Goal: Task Accomplishment & Management: Manage account settings

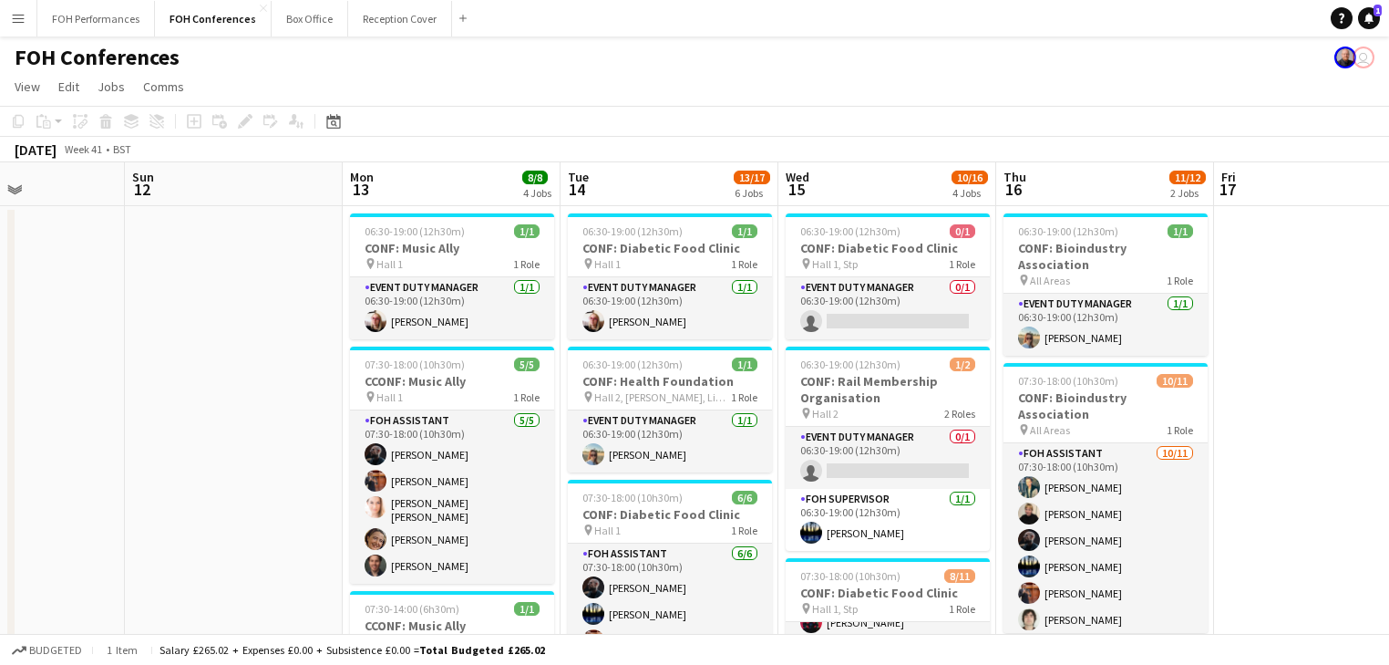
drag, startPoint x: 503, startPoint y: 456, endPoint x: 977, endPoint y: 376, distance: 480.8
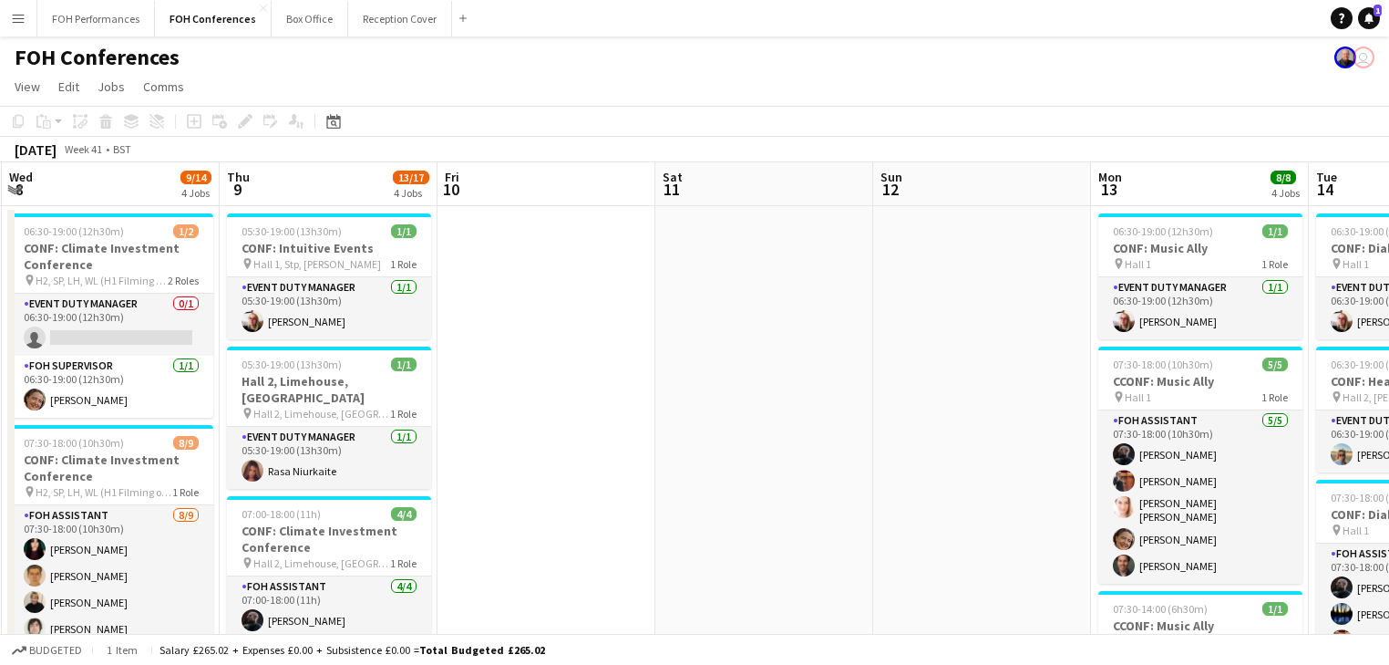
drag, startPoint x: 186, startPoint y: 422, endPoint x: 930, endPoint y: 354, distance: 747.0
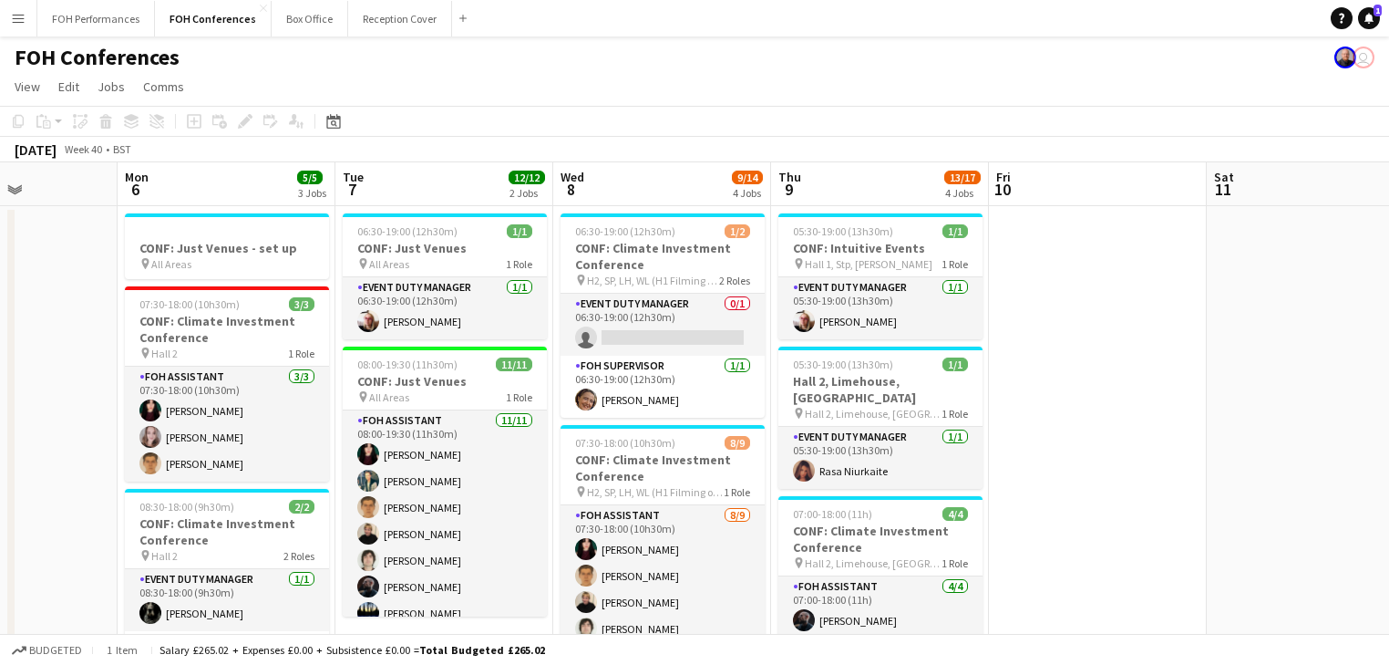
drag, startPoint x: 610, startPoint y: 356, endPoint x: 1118, endPoint y: 336, distance: 508.2
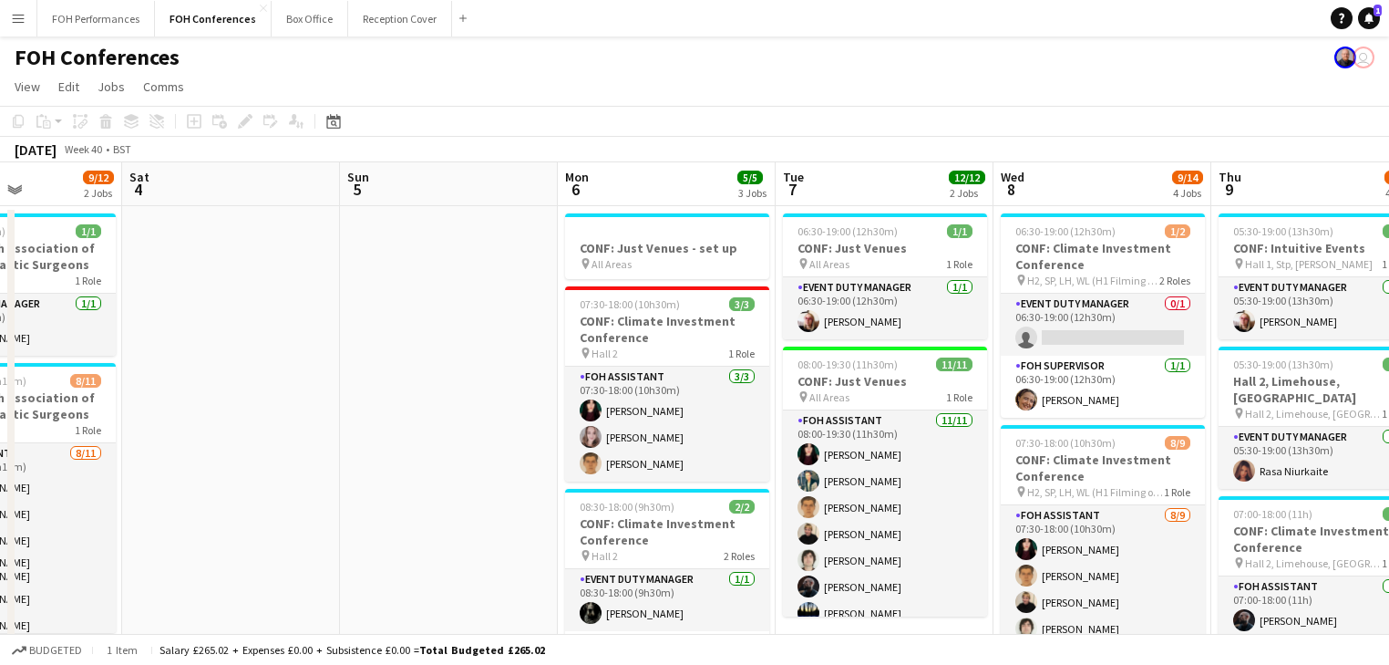
scroll to position [0, 517]
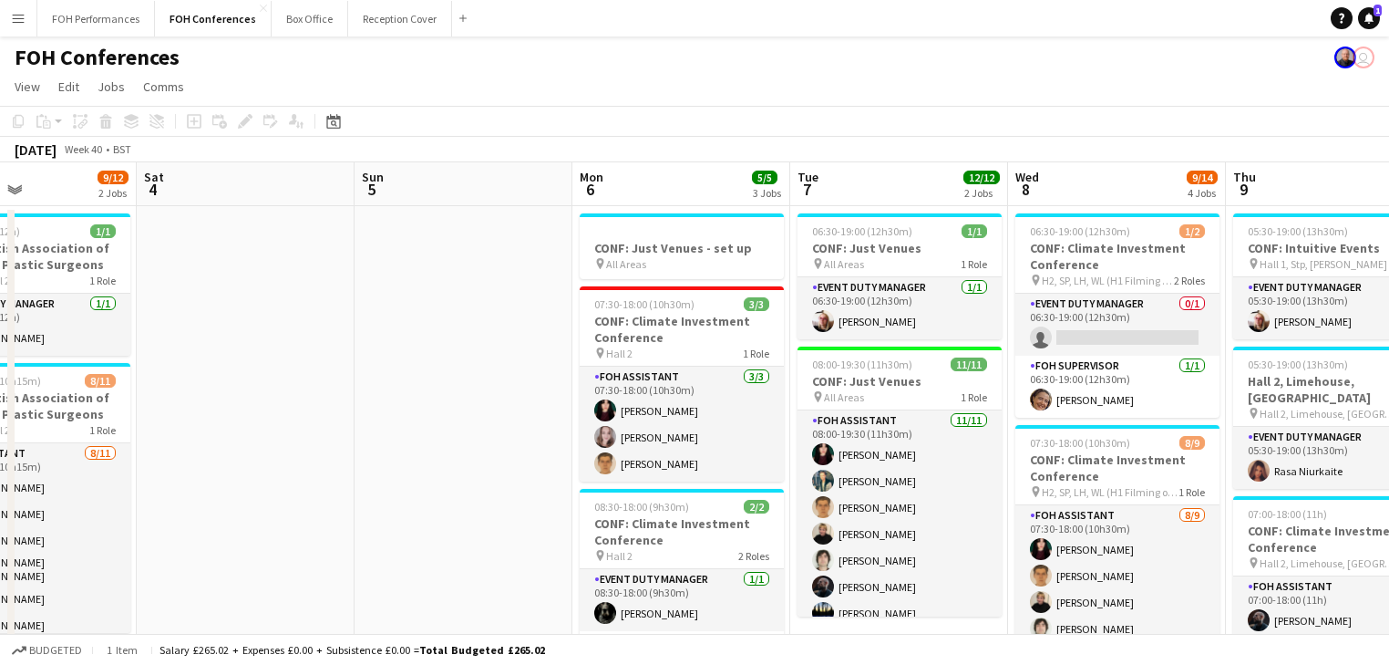
drag, startPoint x: 925, startPoint y: 365, endPoint x: 1023, endPoint y: 362, distance: 97.6
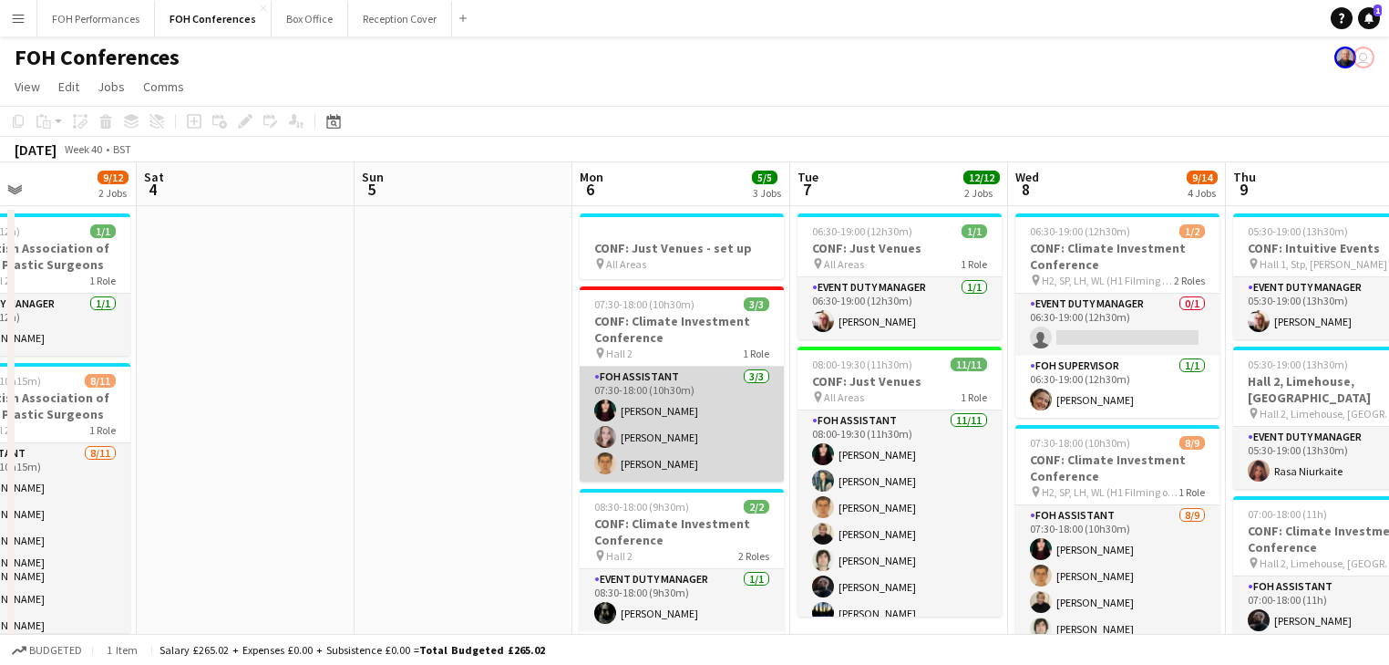
click at [642, 409] on app-card-role "FOH Assistant [DATE] 07:30-18:00 (10h30m) [PERSON_NAME] [PERSON_NAME] [PERSON_N…" at bounding box center [682, 423] width 204 height 115
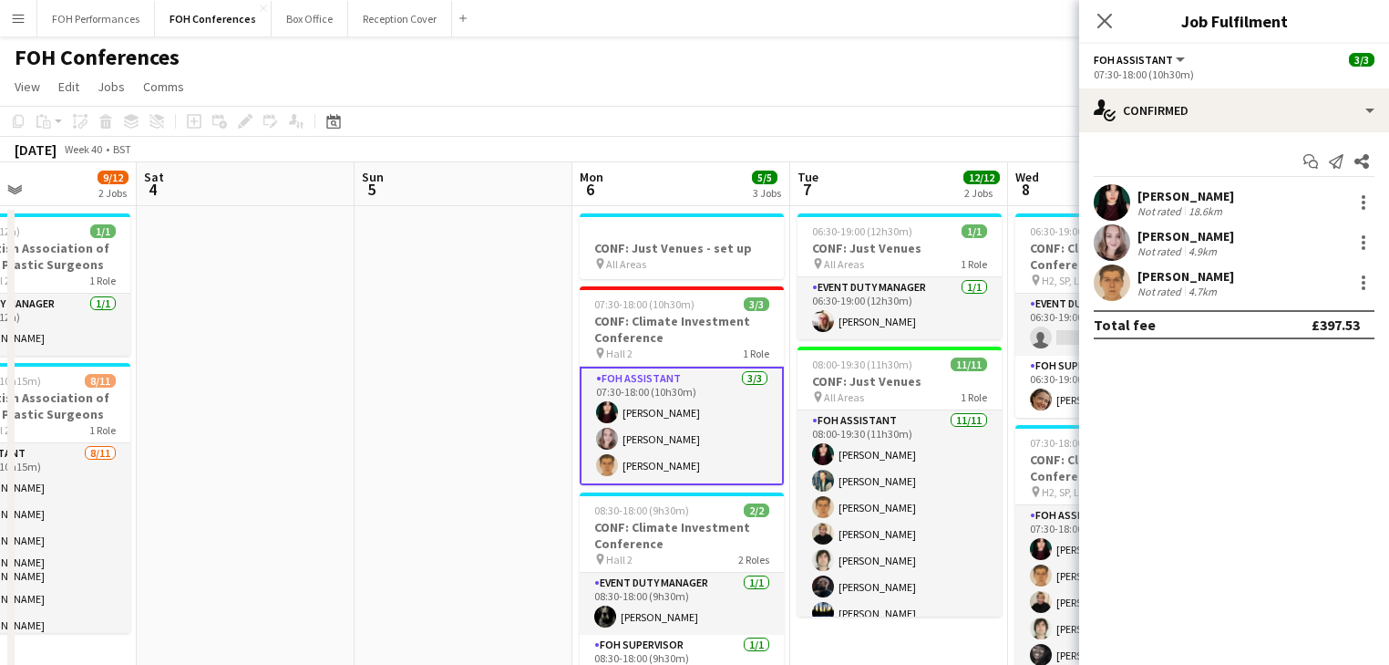
click at [1161, 201] on div "[PERSON_NAME]" at bounding box center [1186, 196] width 97 height 16
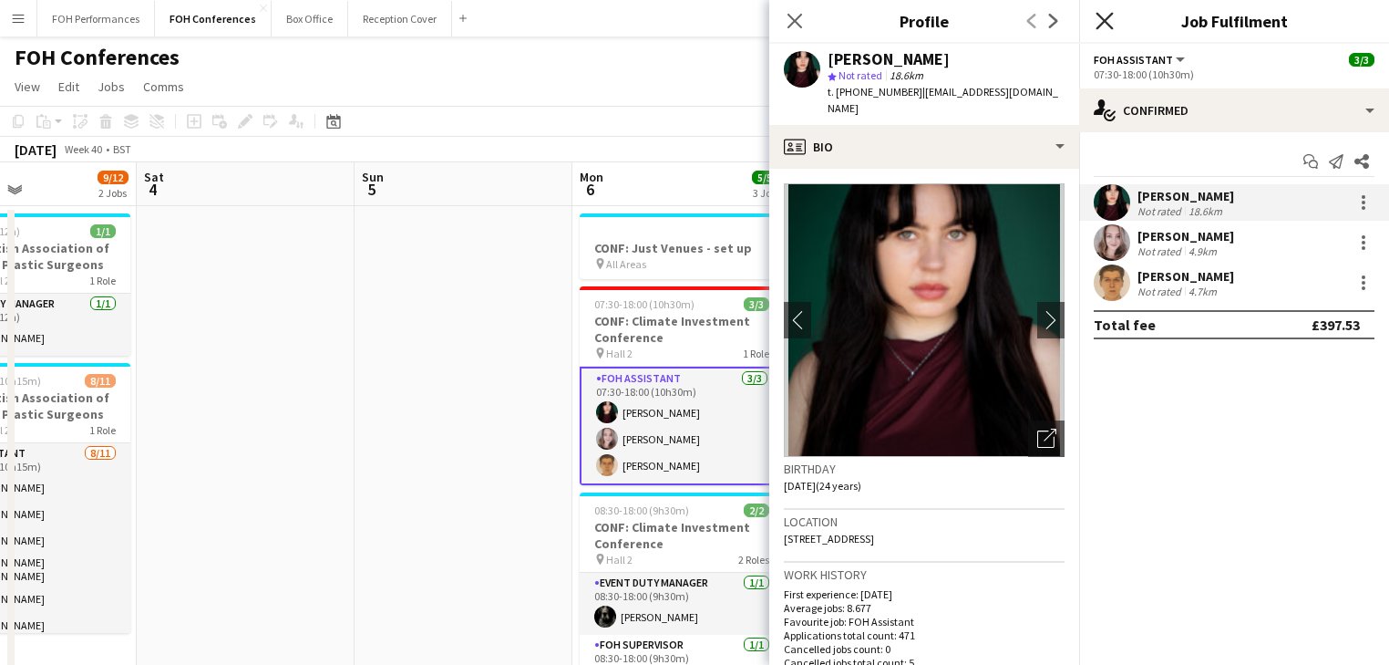
click at [1108, 19] on icon at bounding box center [1104, 20] width 17 height 17
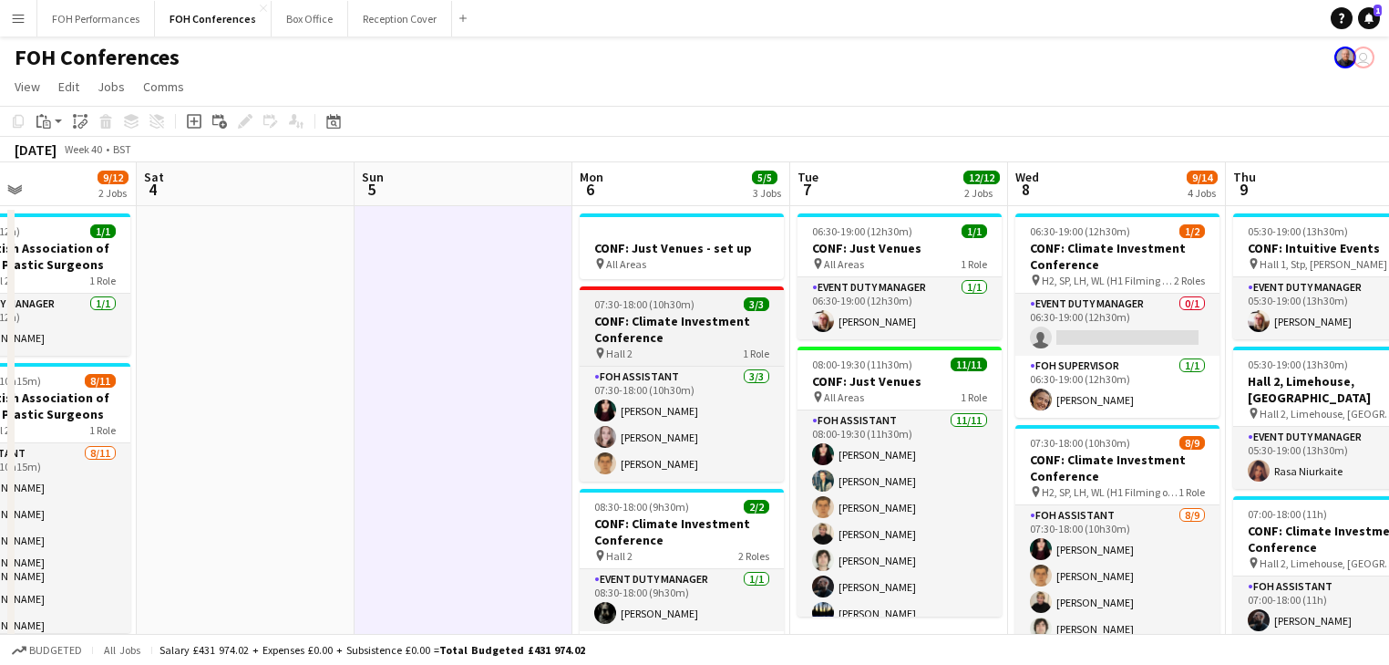
click at [636, 323] on h3 "CONF: Climate Investment Conference" at bounding box center [682, 329] width 204 height 33
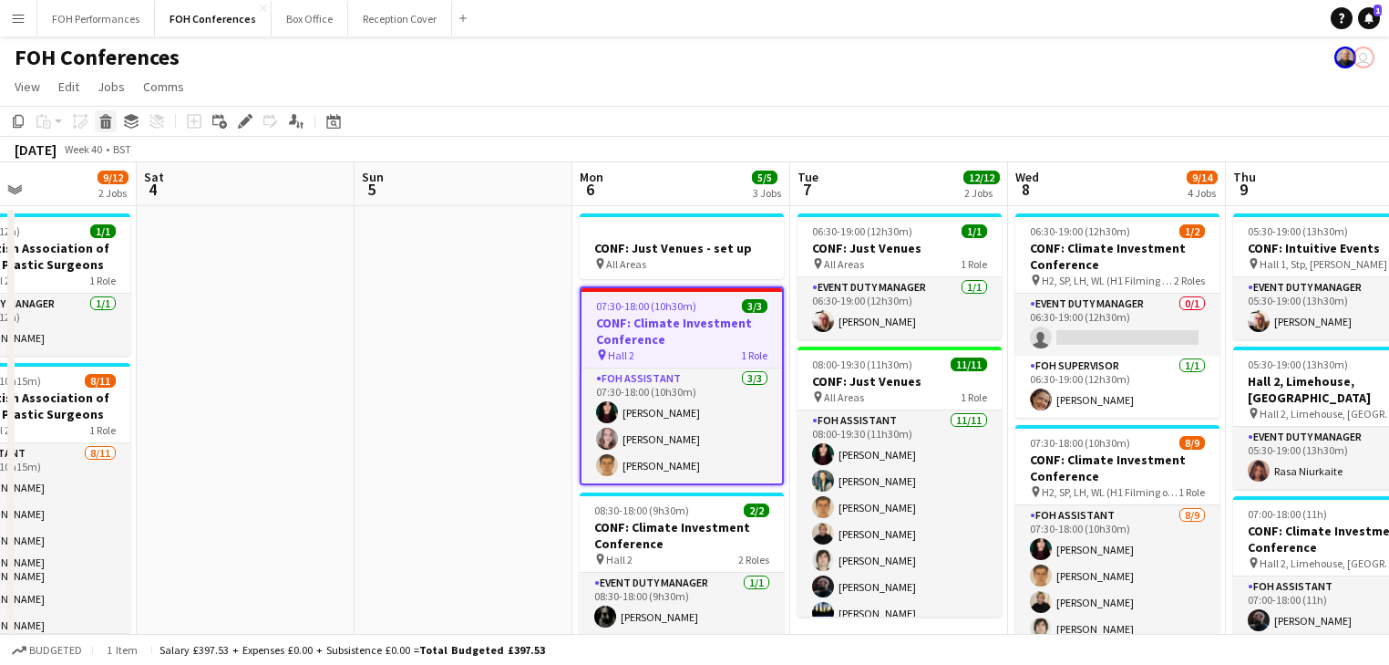
click at [105, 125] on icon at bounding box center [106, 123] width 10 height 9
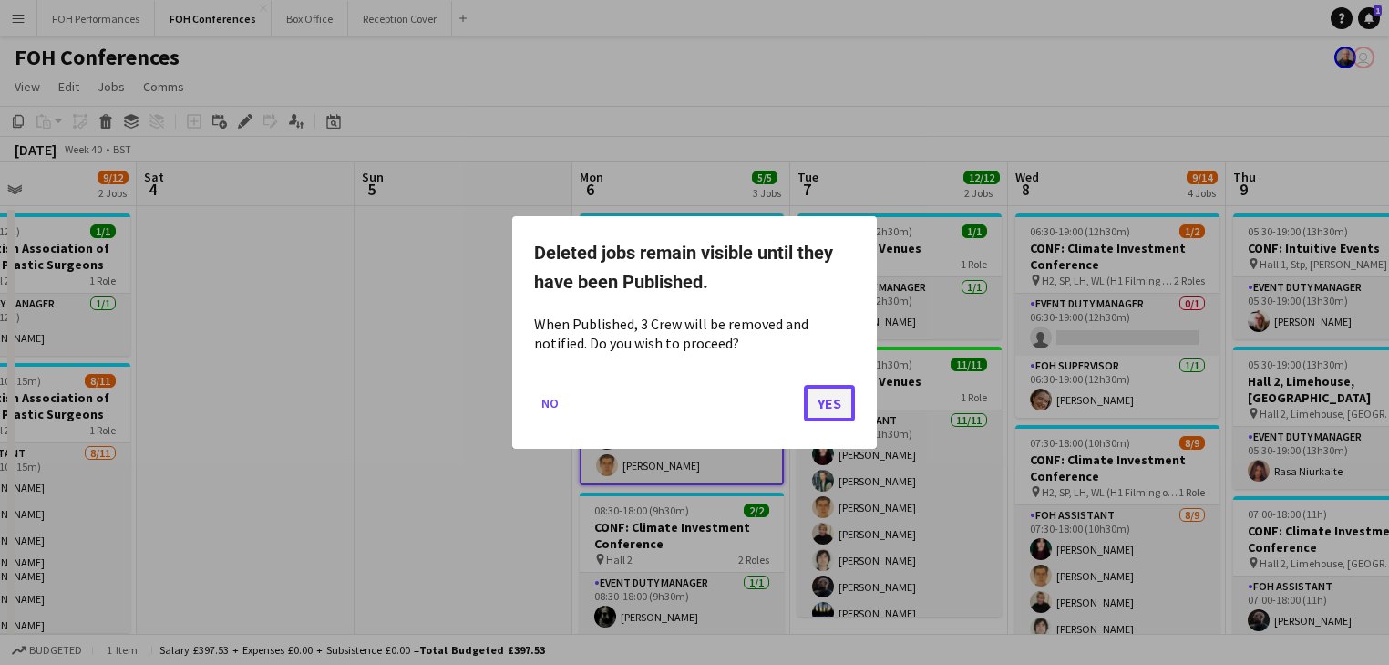
click at [836, 416] on button "Yes" at bounding box center [829, 403] width 51 height 36
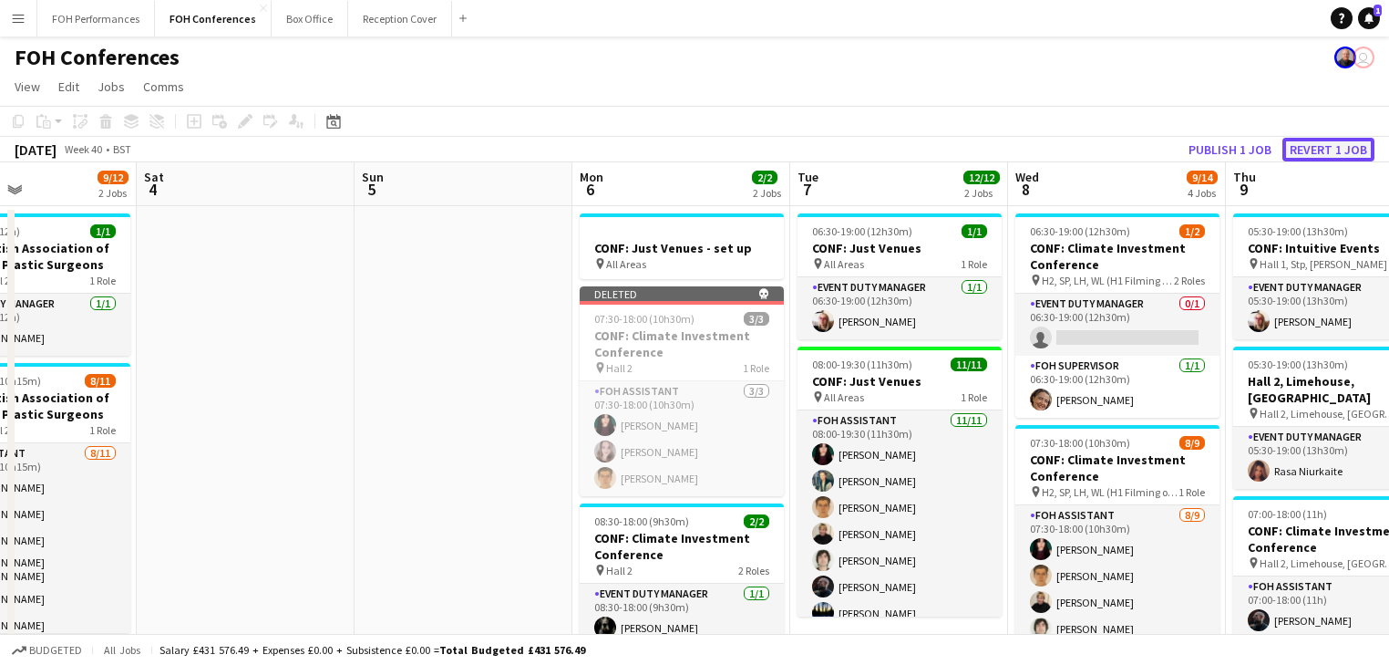
click at [1354, 147] on button "Revert 1 job" at bounding box center [1329, 150] width 92 height 24
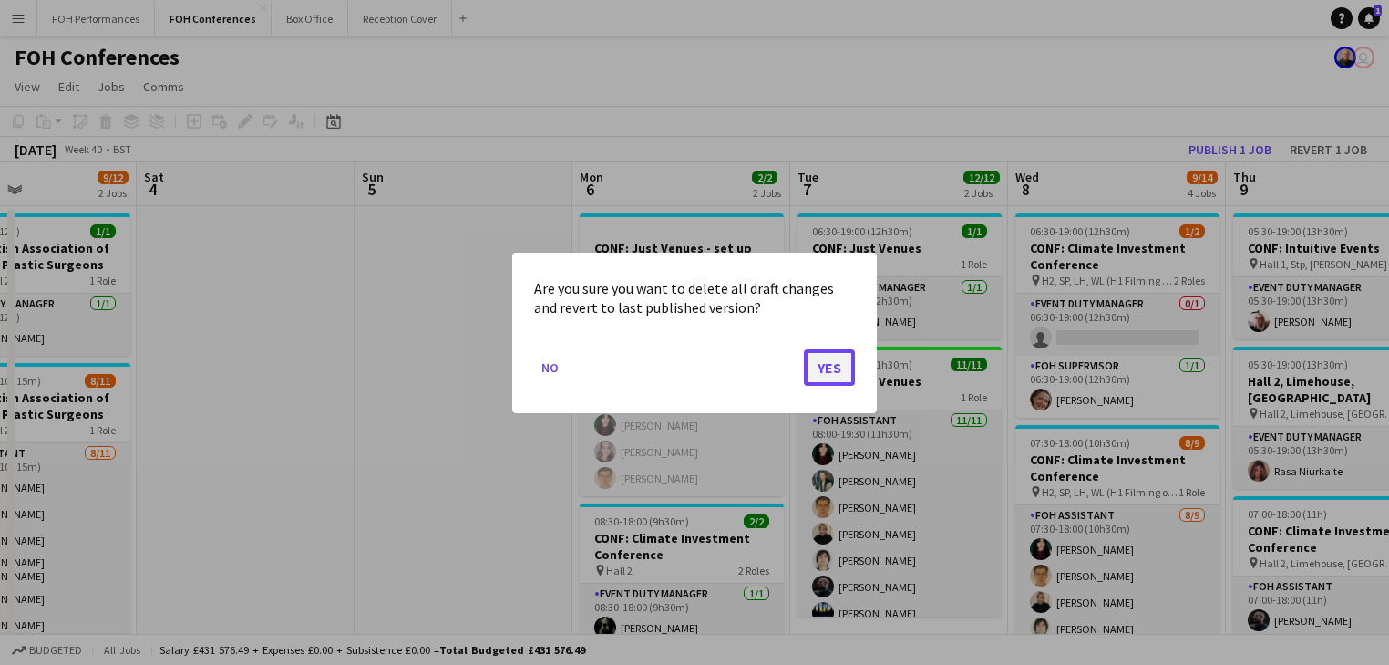
click at [842, 367] on button "Yes" at bounding box center [829, 366] width 51 height 36
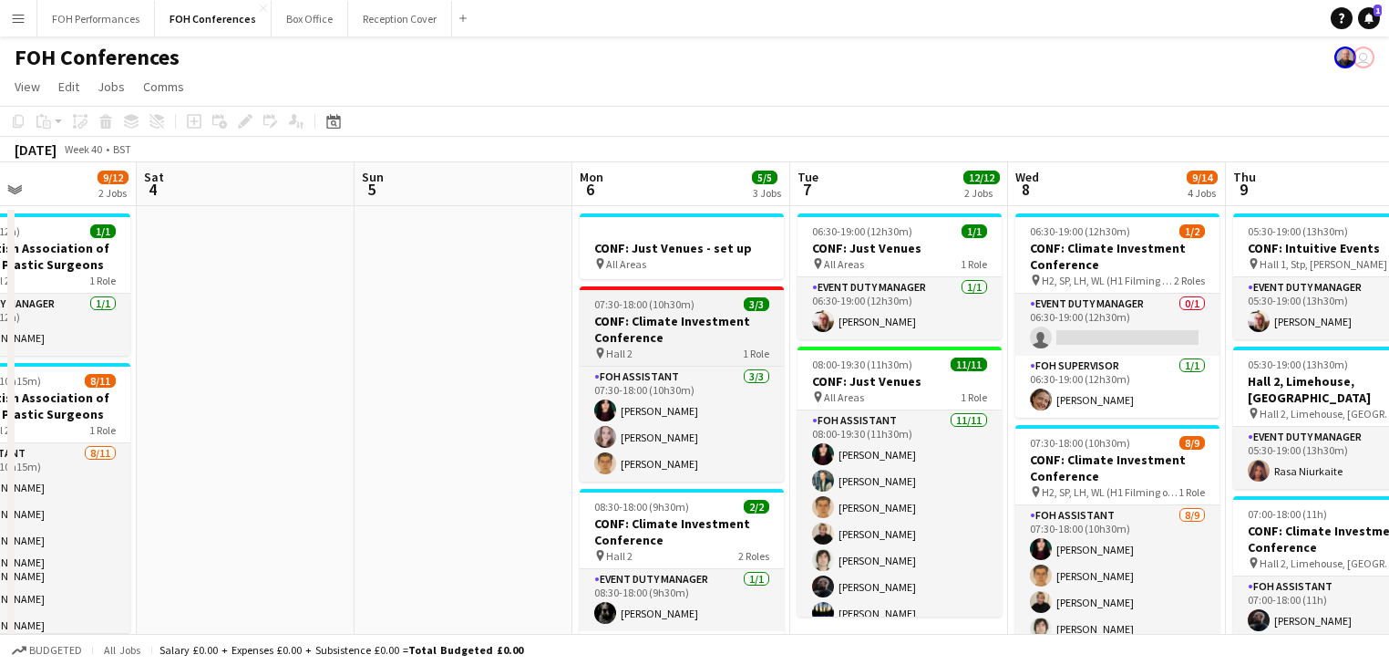
click at [644, 319] on h3 "CONF: Climate Investment Conference" at bounding box center [682, 329] width 204 height 33
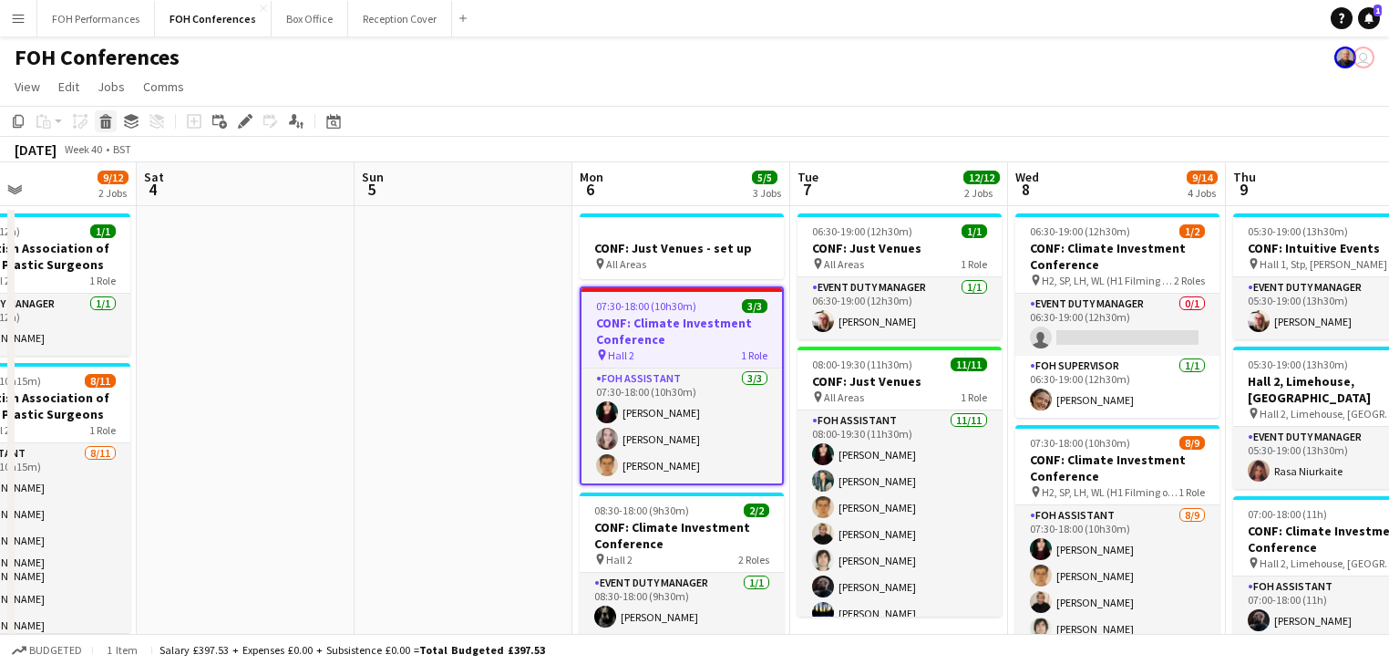
click at [106, 127] on icon at bounding box center [106, 123] width 10 height 9
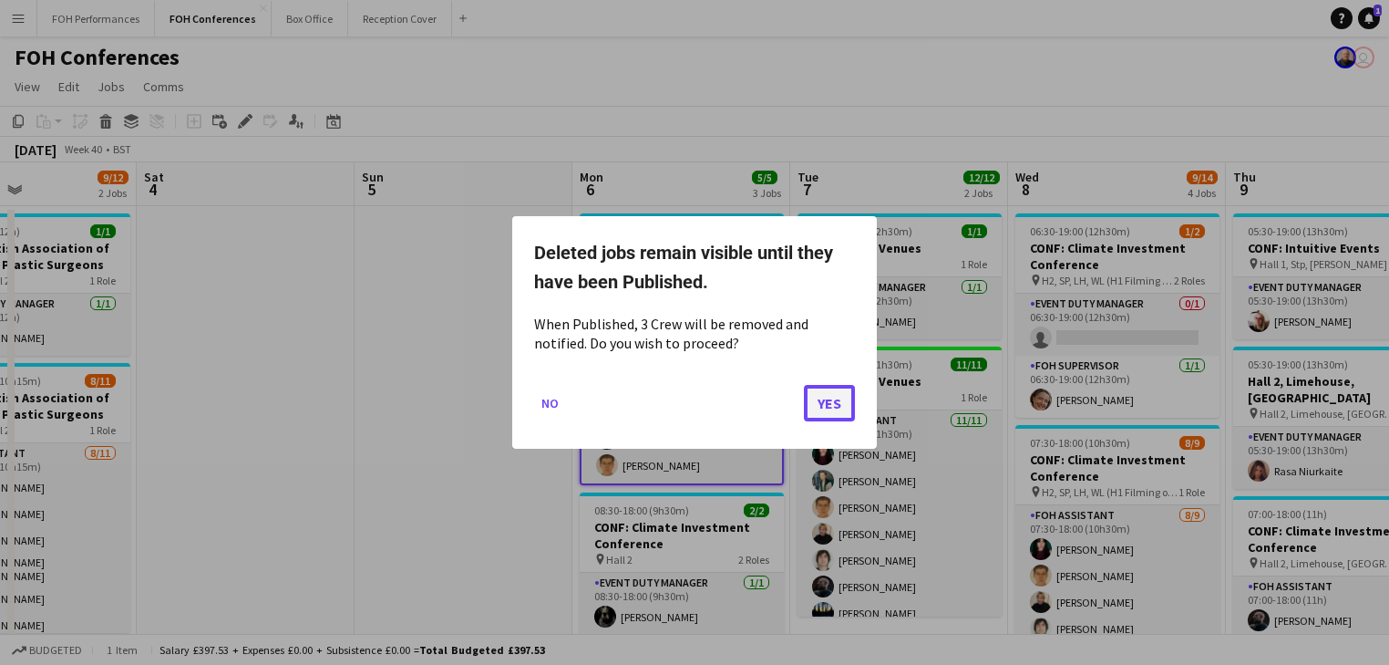
click at [817, 405] on button "Yes" at bounding box center [829, 403] width 51 height 36
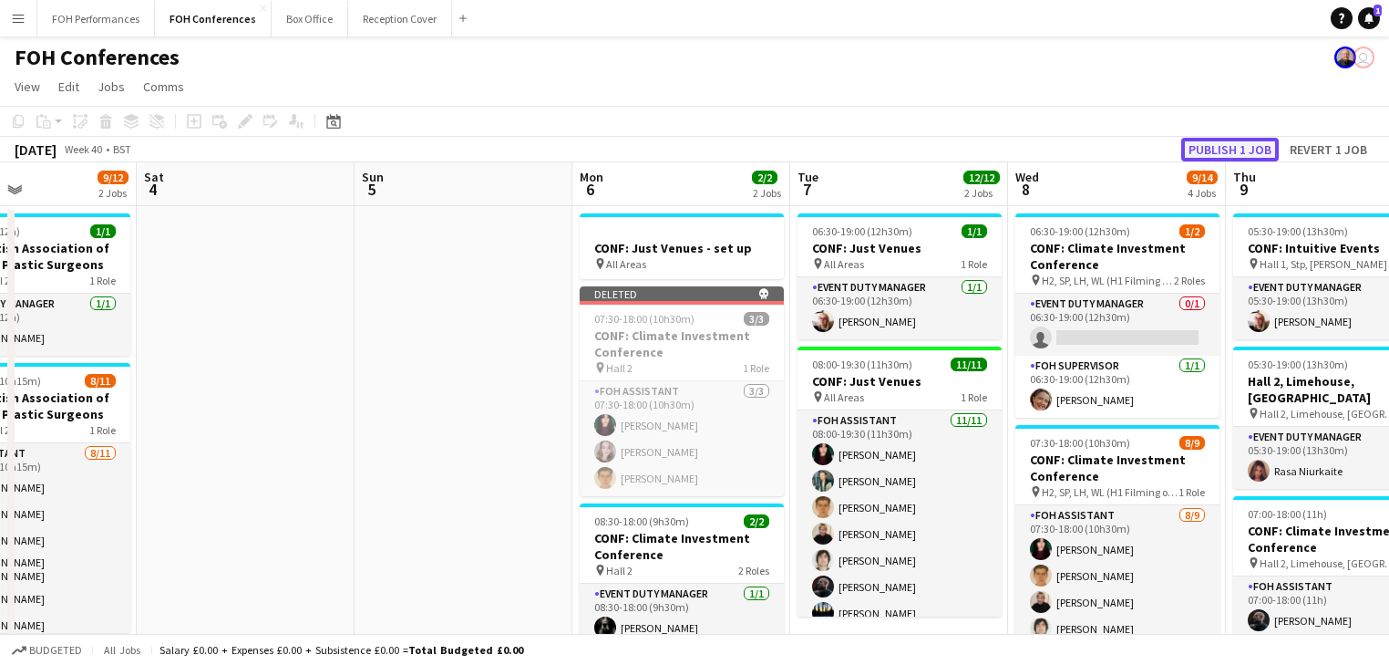
click at [1211, 150] on button "Publish 1 job" at bounding box center [1230, 150] width 98 height 24
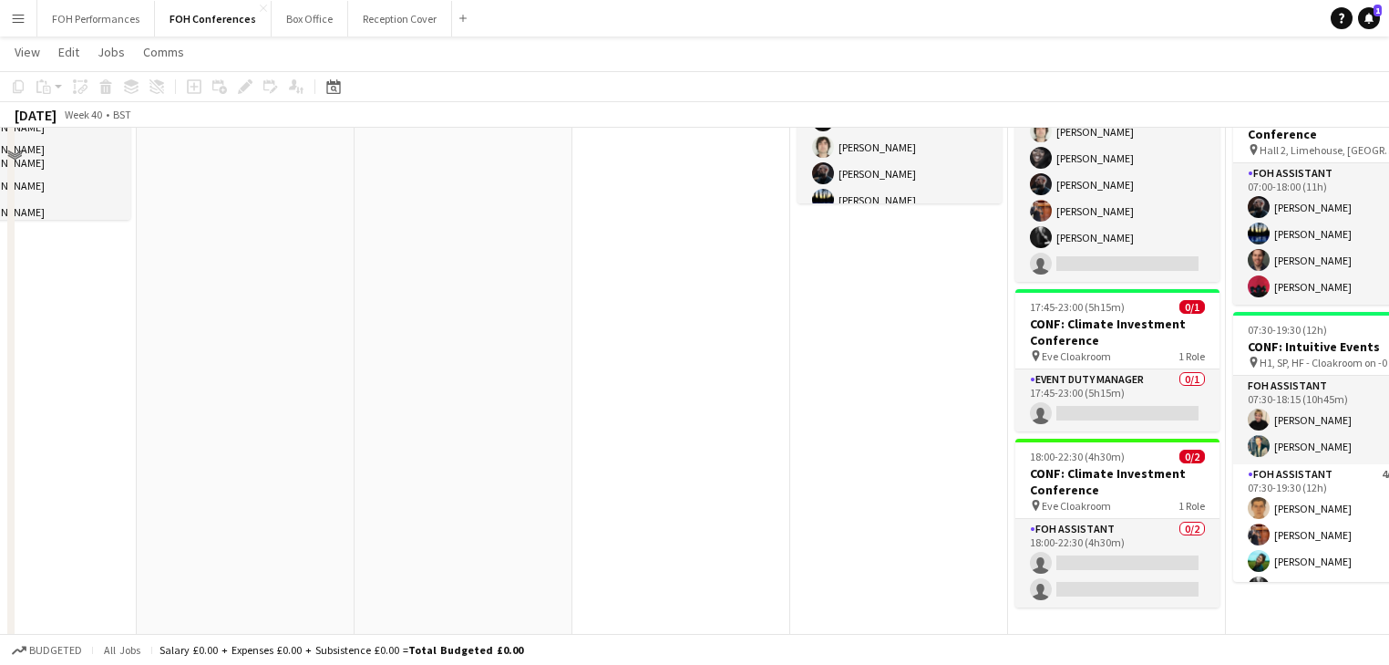
scroll to position [0, 0]
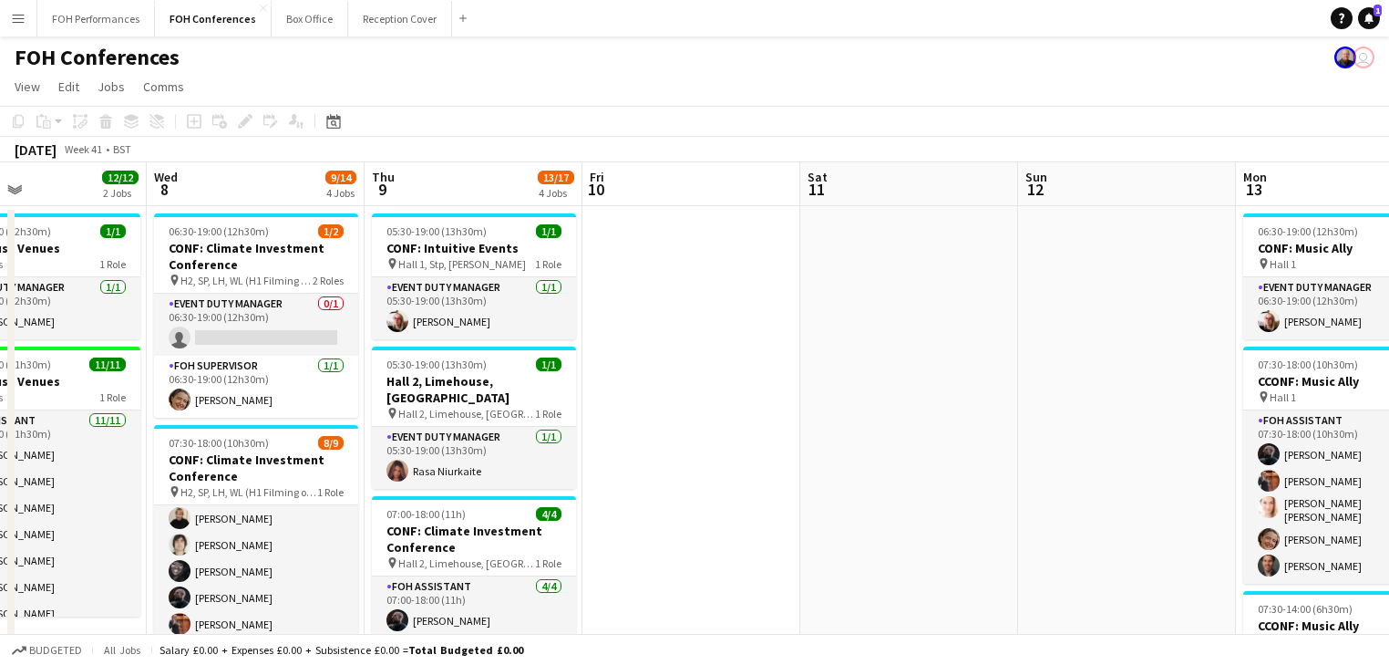
drag, startPoint x: 1243, startPoint y: 419, endPoint x: 424, endPoint y: 394, distance: 819.9
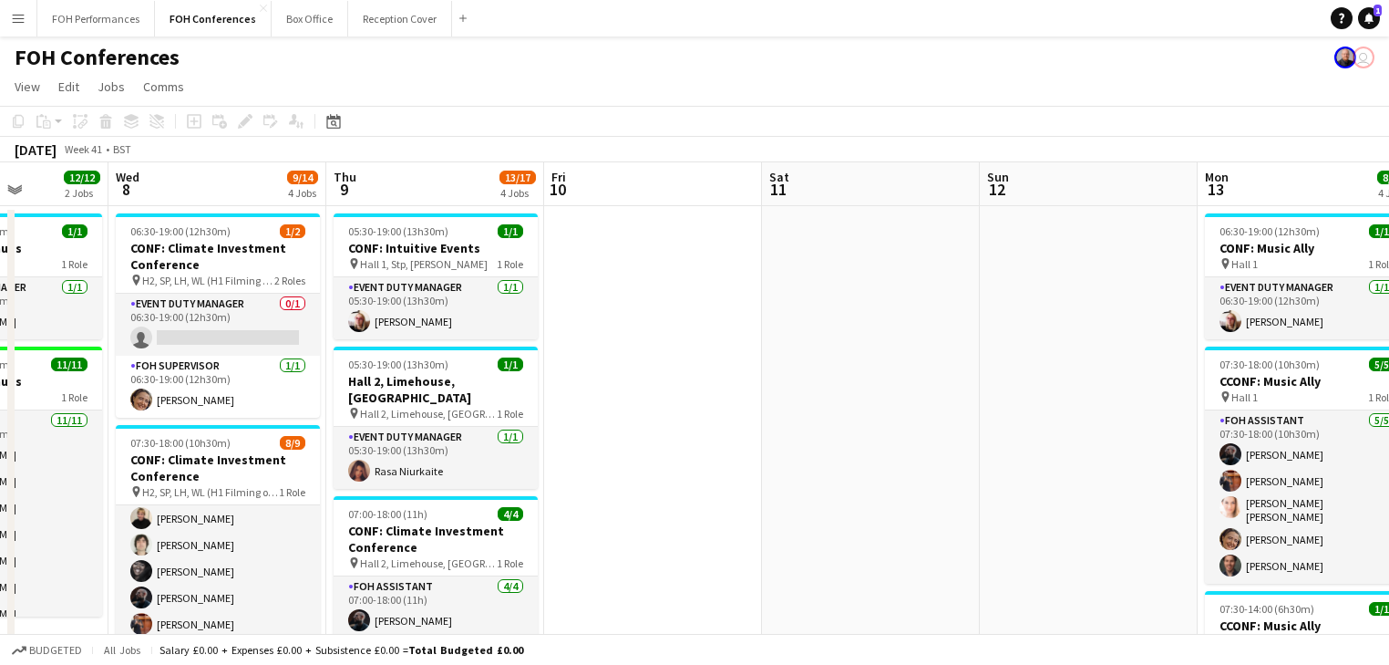
drag, startPoint x: 614, startPoint y: 399, endPoint x: 478, endPoint y: 365, distance: 141.1
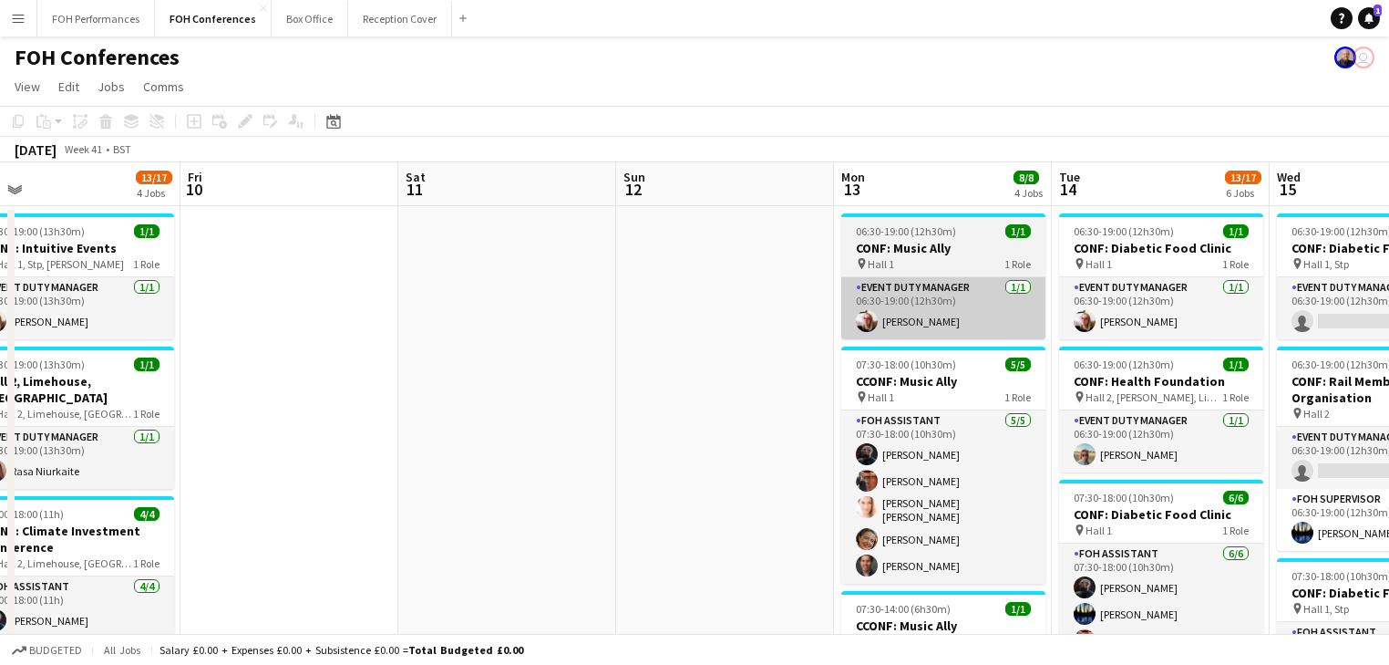
drag, startPoint x: 574, startPoint y: 357, endPoint x: 576, endPoint y: 331, distance: 26.5
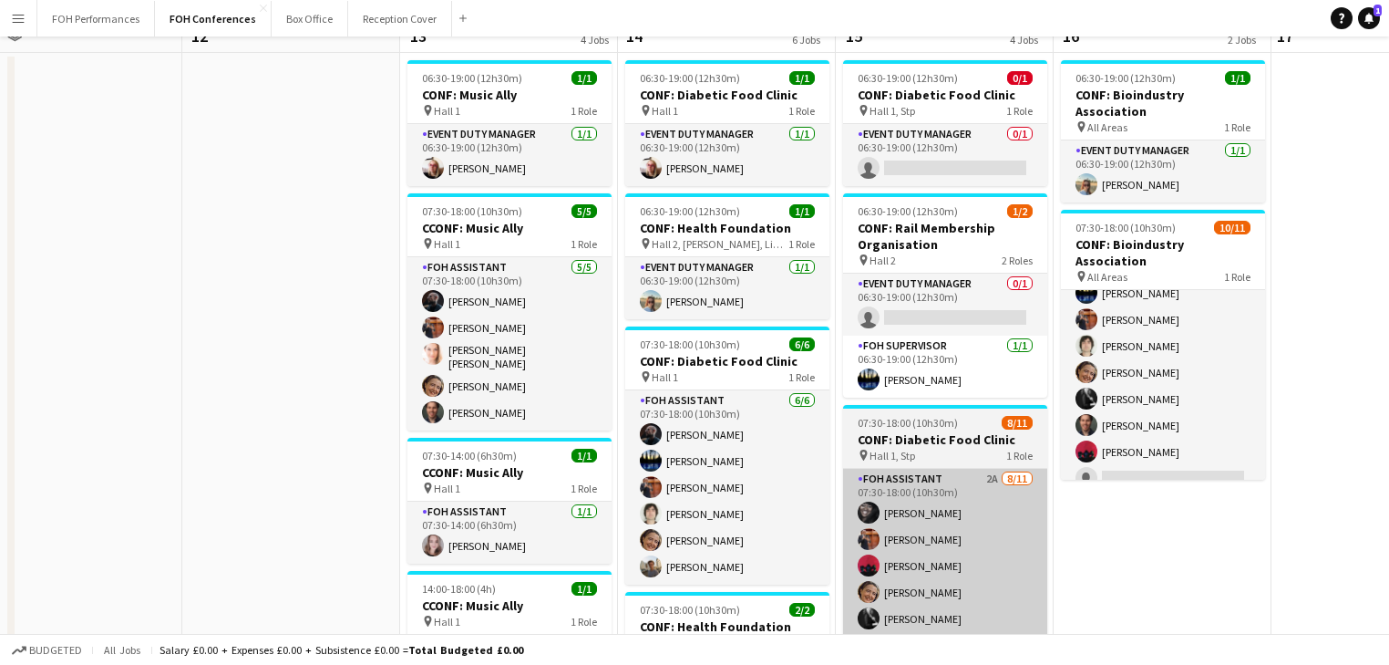
scroll to position [292, 0]
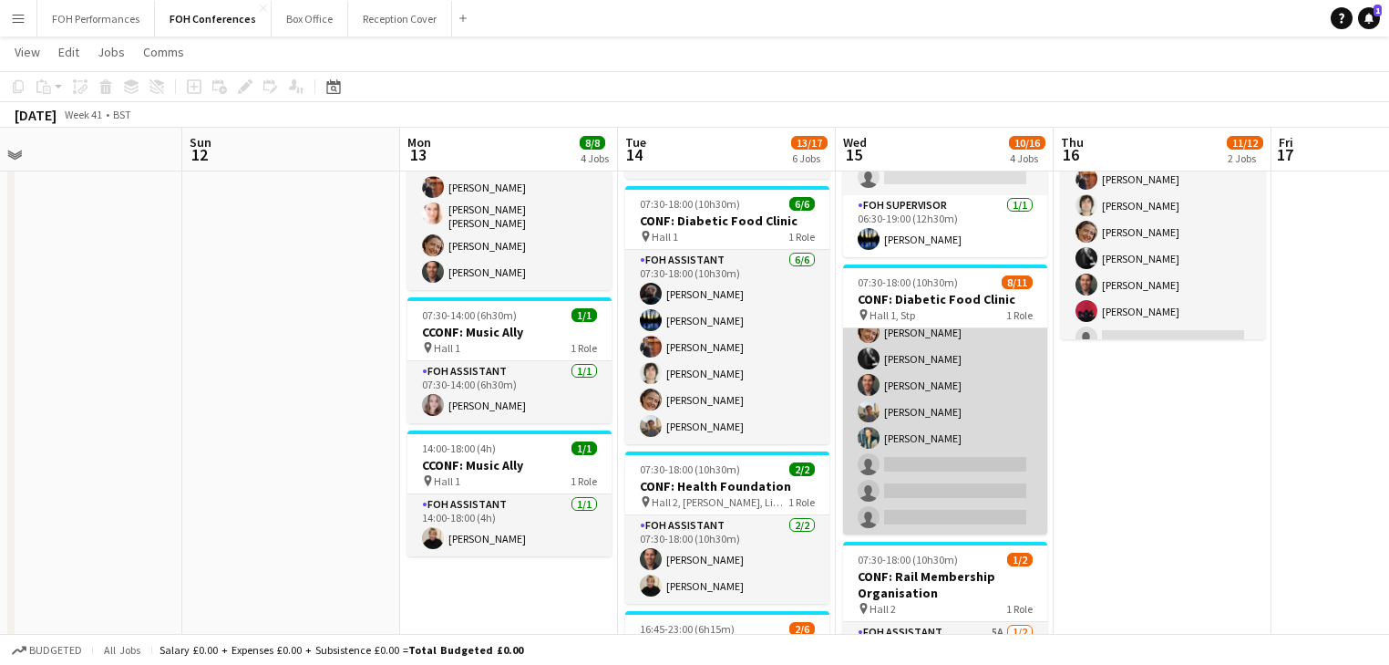
click at [954, 405] on app-card-role "FOH Assistant 2A [DATE] 07:30-18:00 (10h30m) [PERSON_NAME] [PERSON_NAME] [PERSO…" at bounding box center [945, 372] width 204 height 326
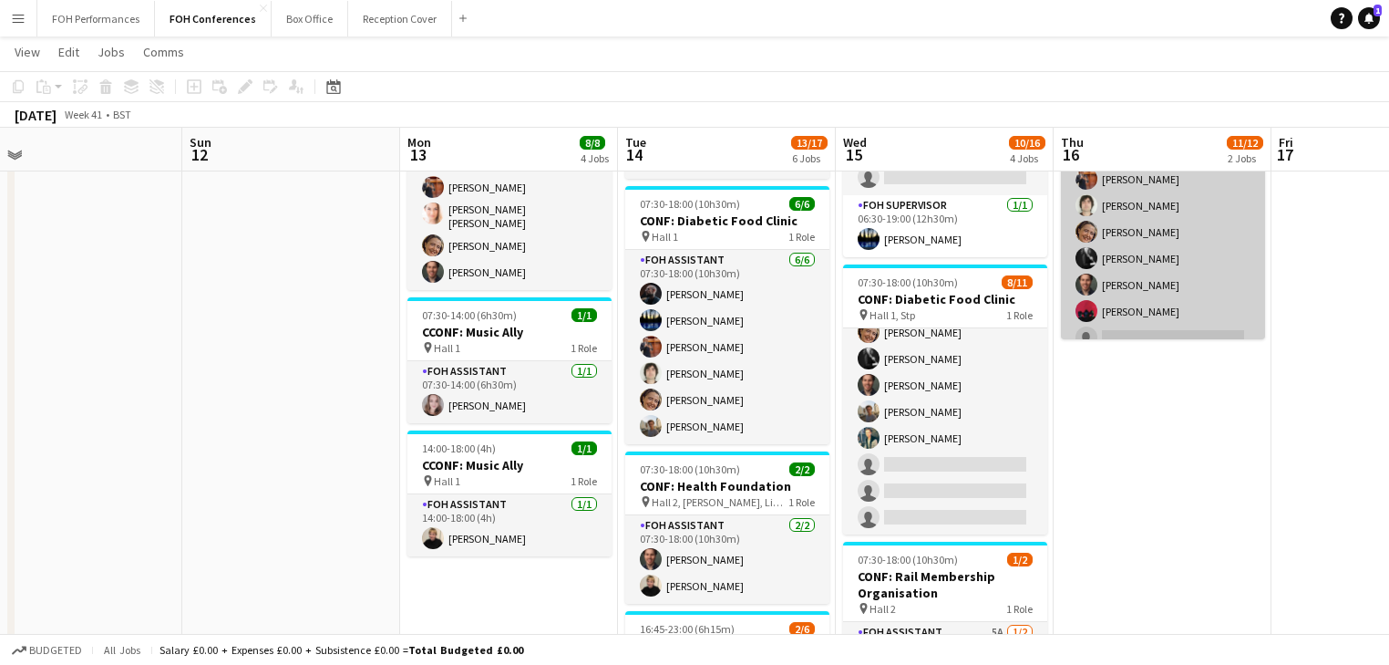
scroll to position [120, 0]
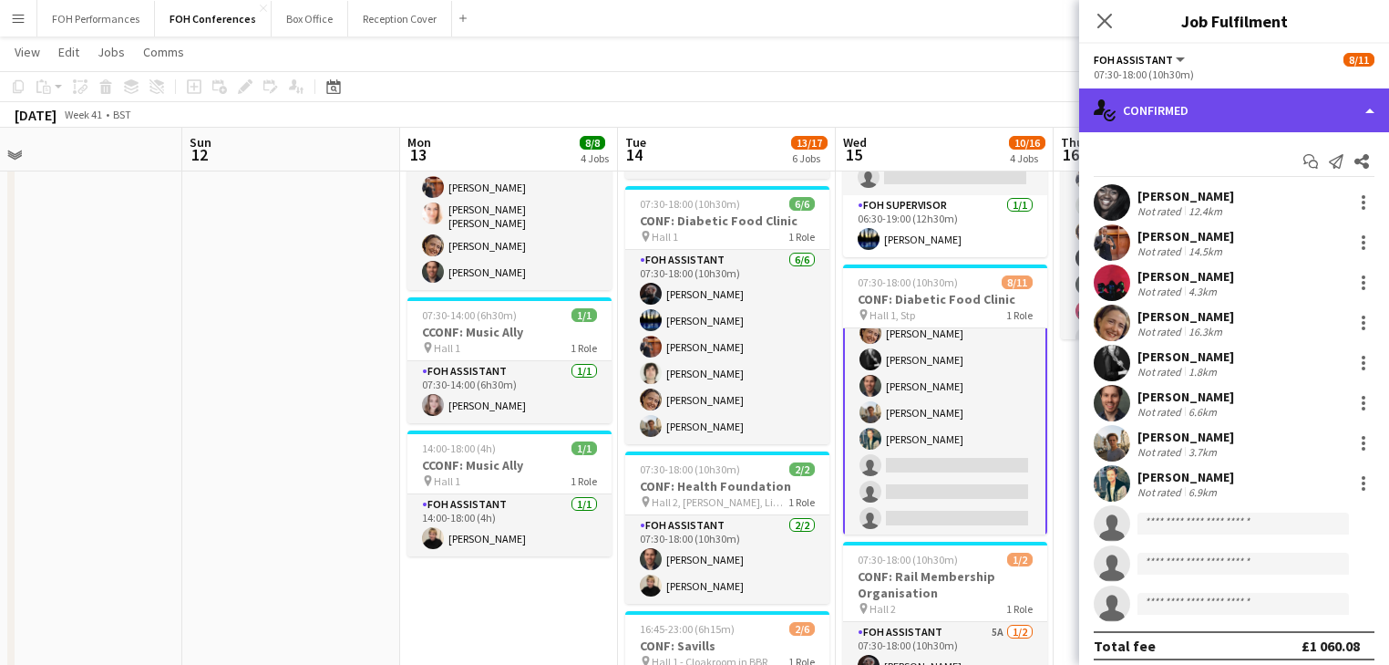
click at [1218, 108] on div "single-neutral-actions-check-2 Confirmed" at bounding box center [1234, 110] width 310 height 44
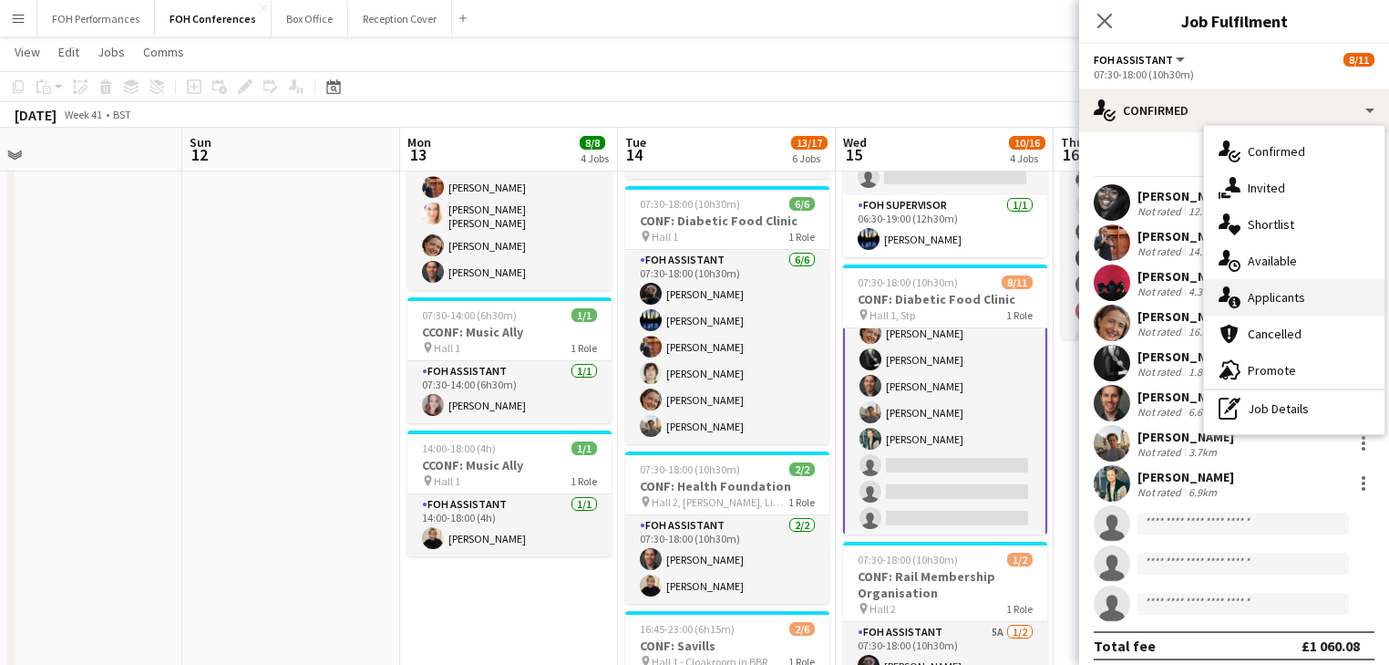
click at [1307, 297] on div "single-neutral-actions-information Applicants" at bounding box center [1294, 297] width 180 height 36
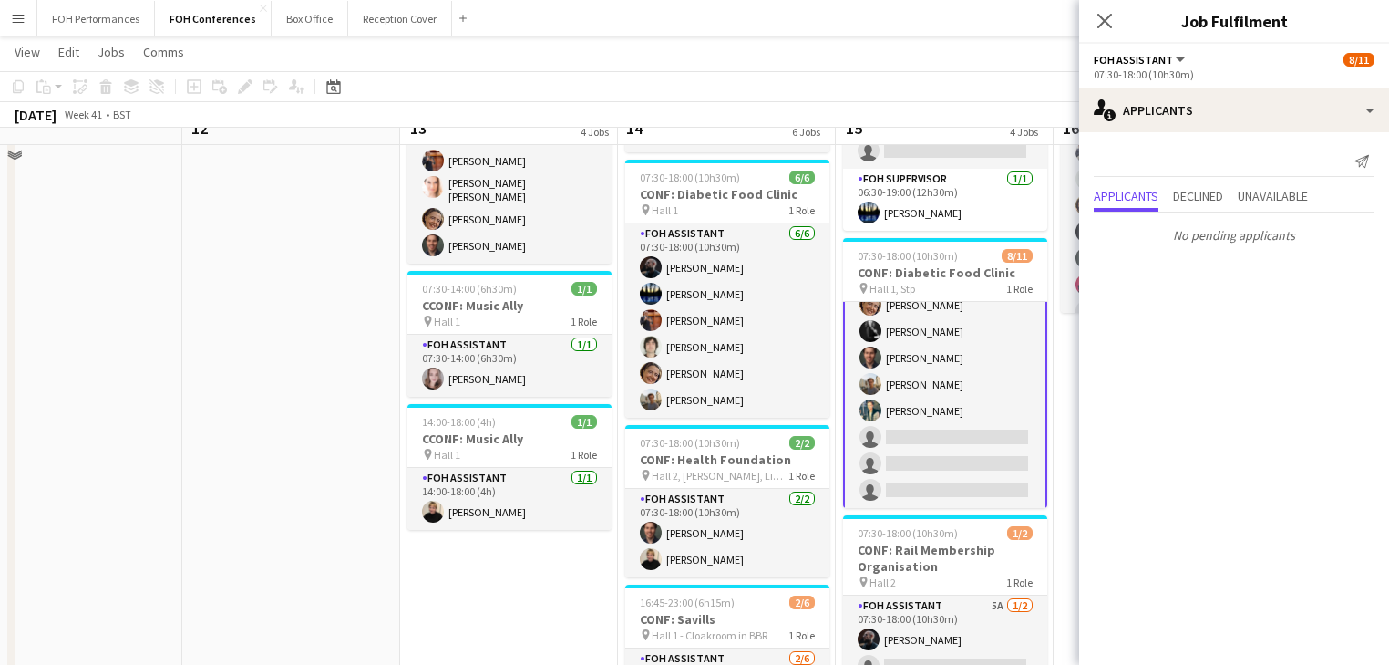
scroll to position [583, 0]
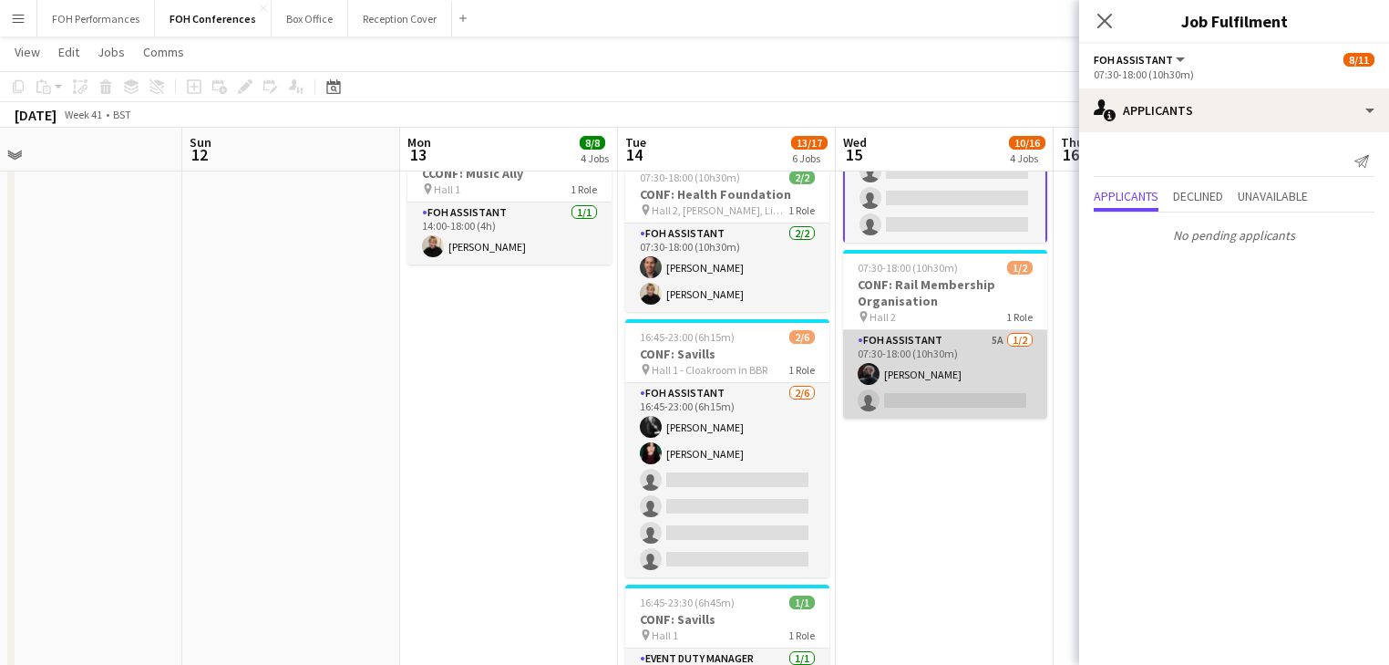
click at [929, 346] on app-card-role "FOH Assistant 5A [DATE] 07:30-18:00 (10h30m) [PERSON_NAME] single-neutral-actio…" at bounding box center [945, 374] width 204 height 88
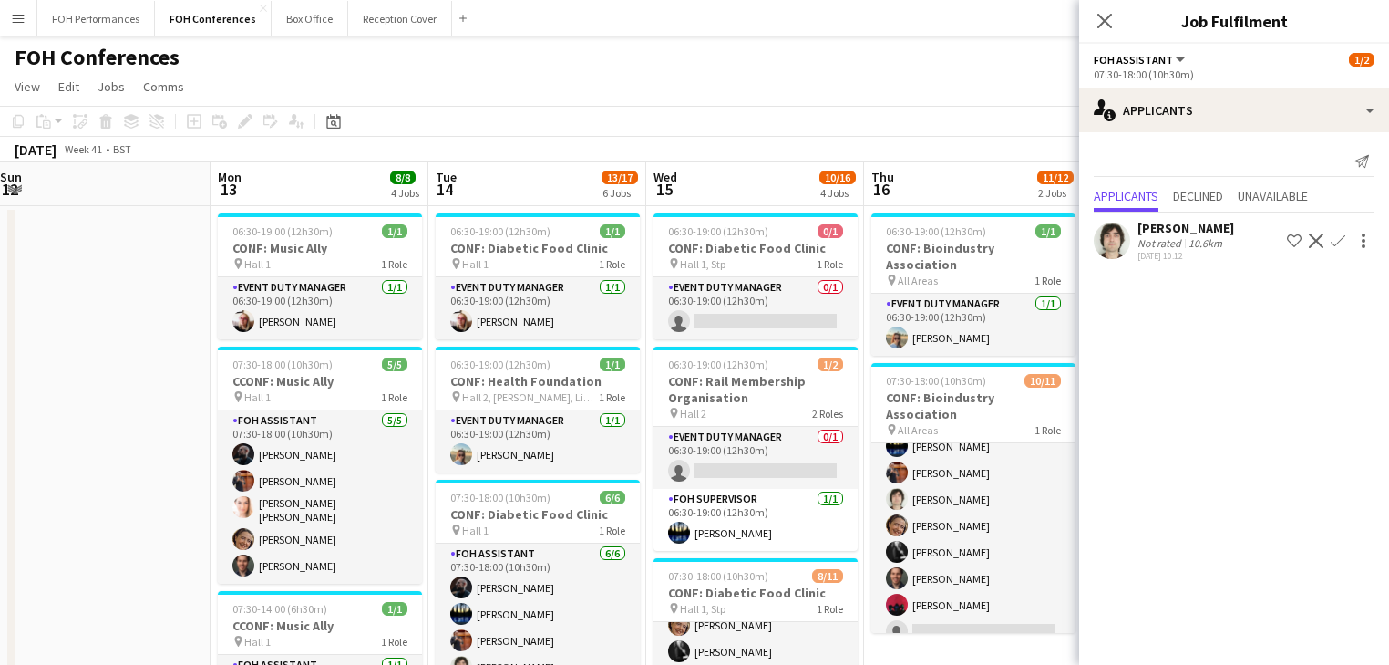
scroll to position [0, 645]
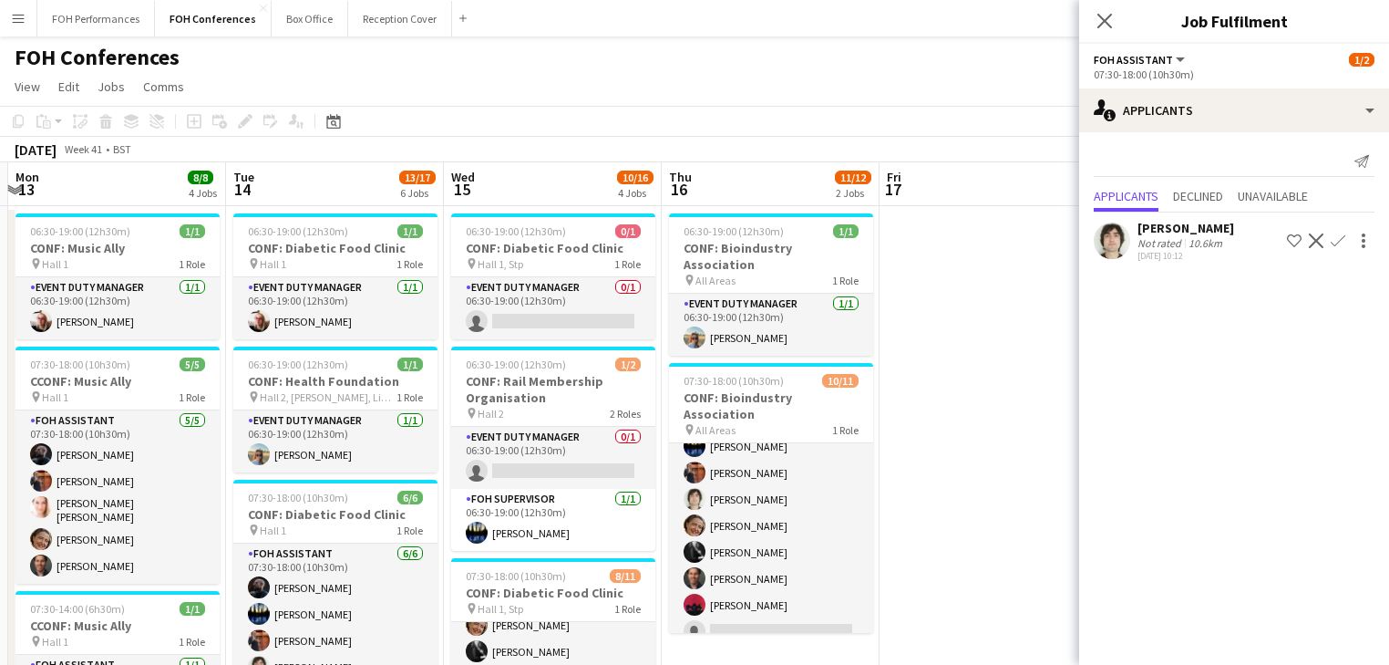
drag, startPoint x: 755, startPoint y: 284, endPoint x: 364, endPoint y: 224, distance: 395.5
click at [1098, 14] on icon at bounding box center [1104, 20] width 17 height 17
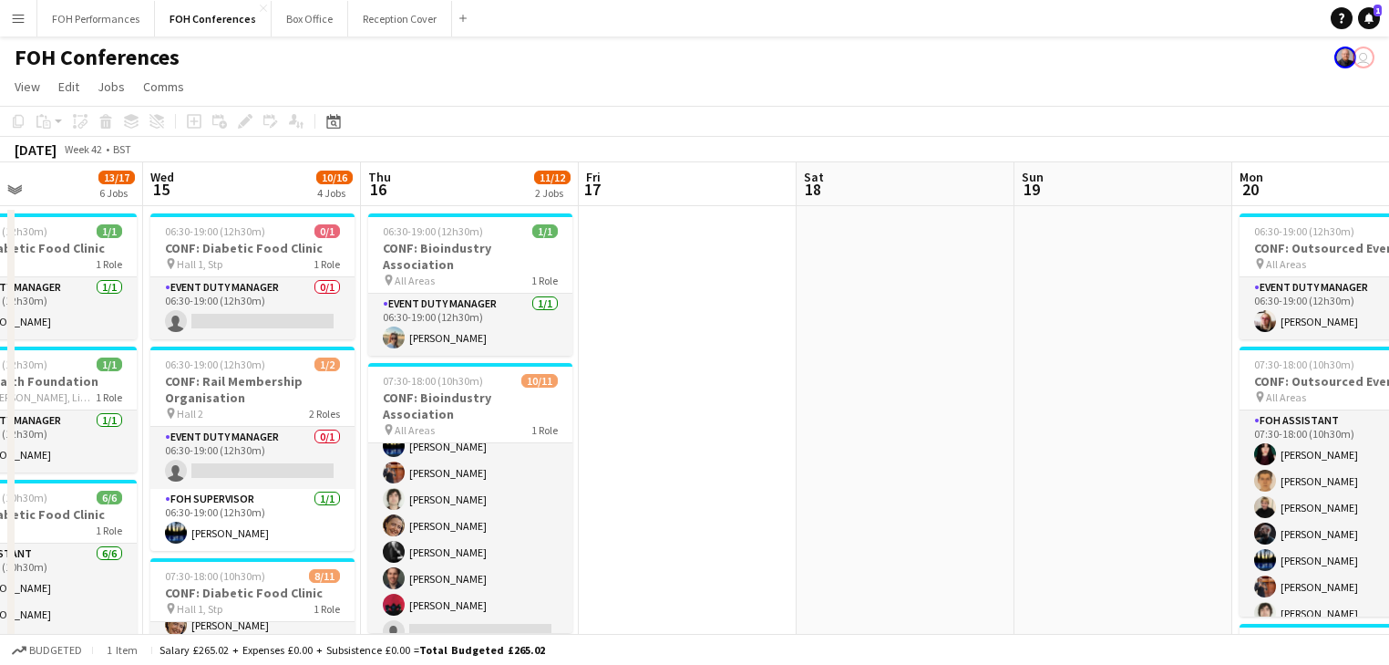
drag, startPoint x: 902, startPoint y: 273, endPoint x: 723, endPoint y: 232, distance: 184.2
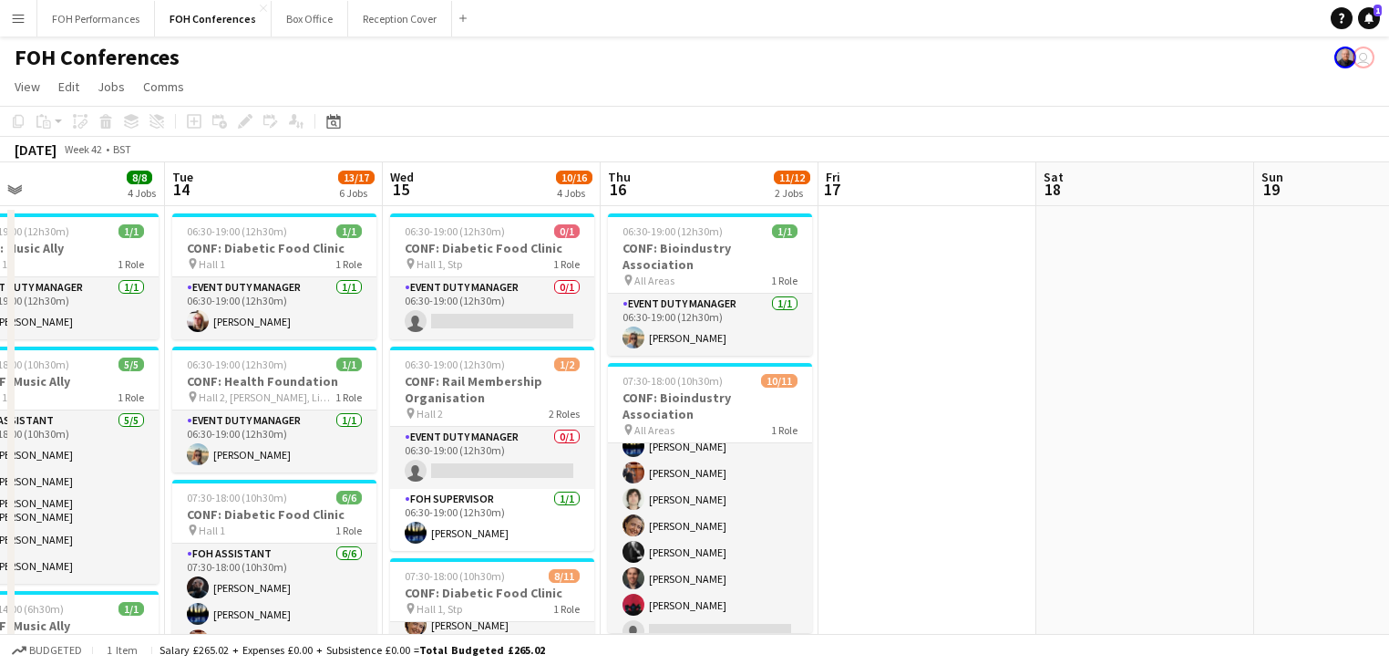
scroll to position [0, 474]
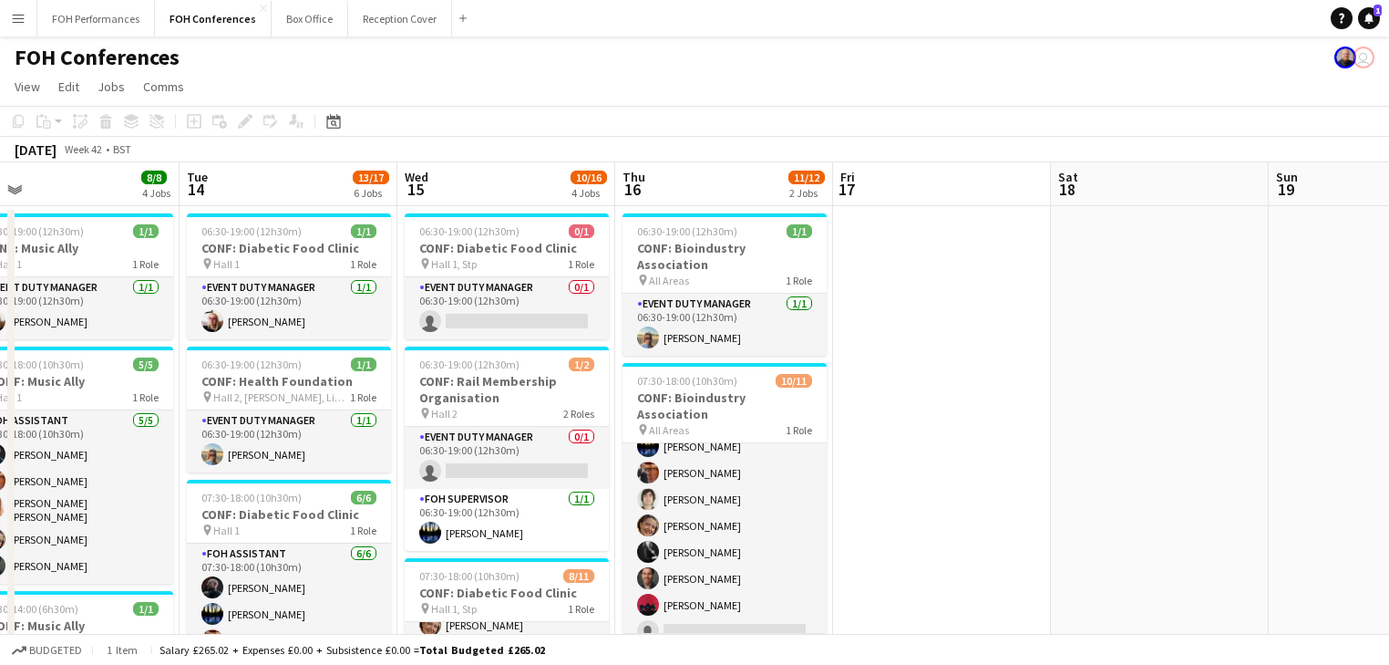
drag, startPoint x: 896, startPoint y: 394, endPoint x: 911, endPoint y: 394, distance: 14.6
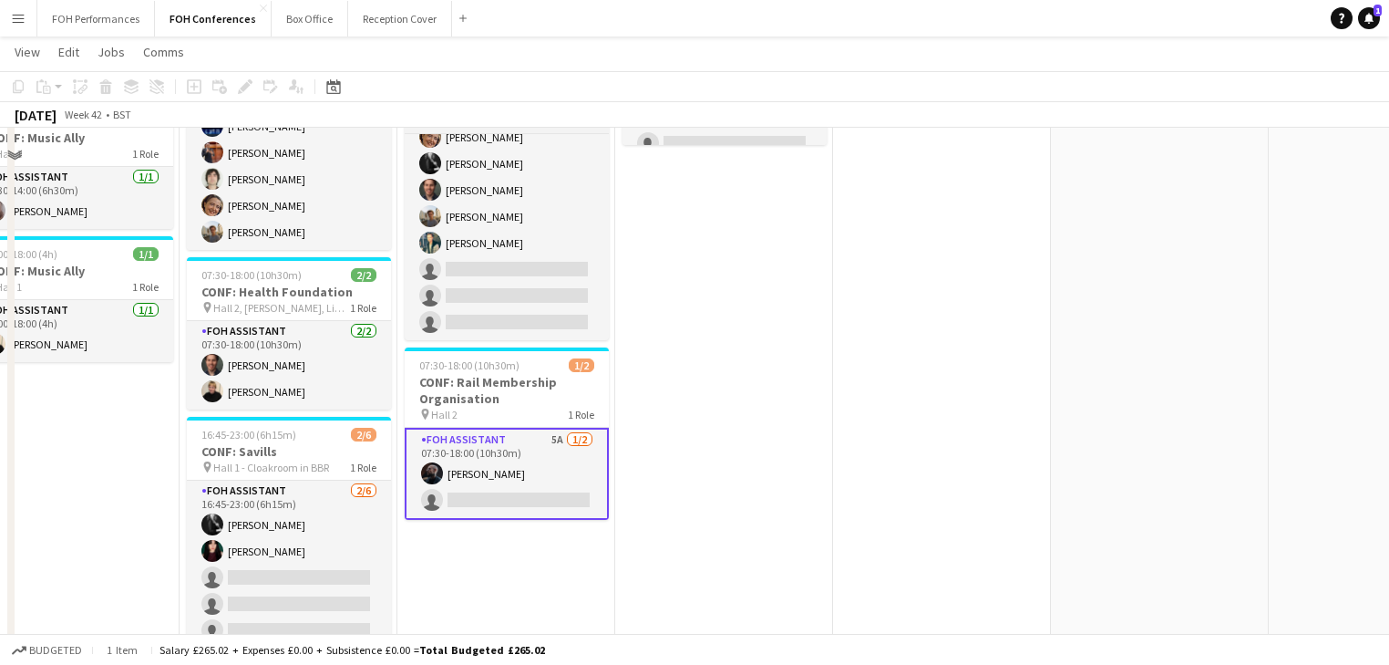
scroll to position [0, 0]
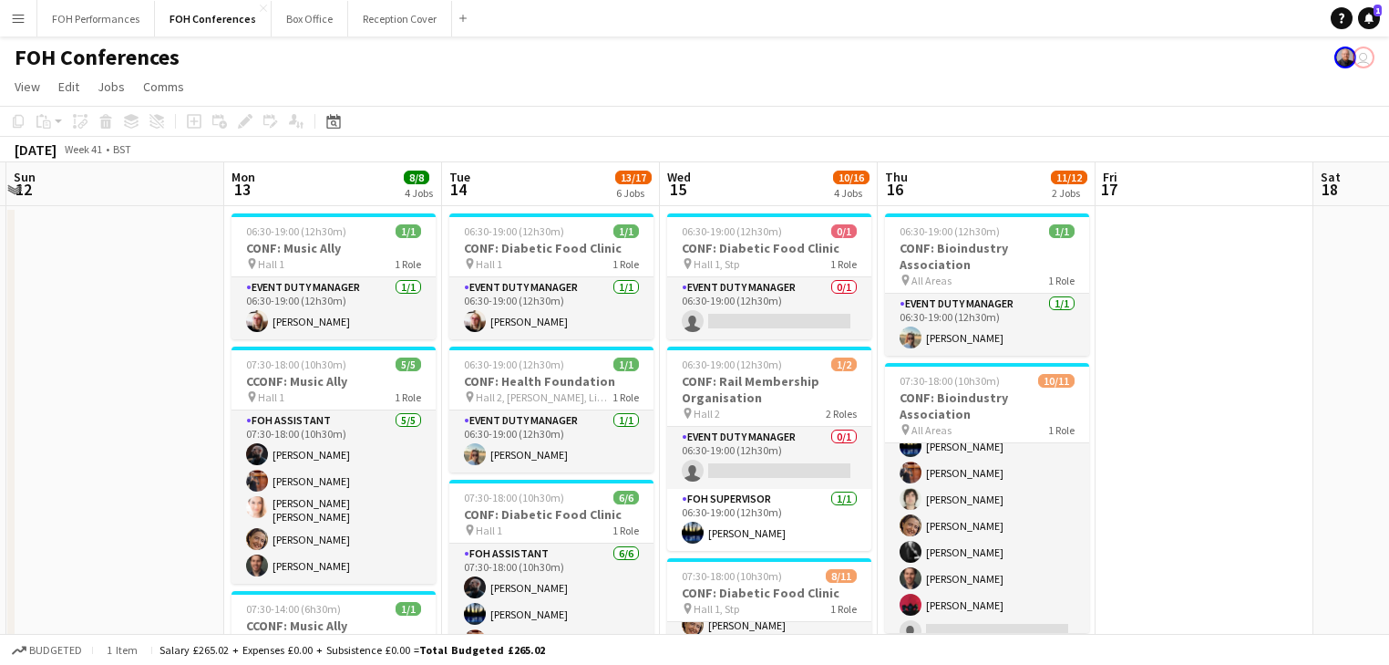
drag, startPoint x: 445, startPoint y: 423, endPoint x: 926, endPoint y: 398, distance: 482.0
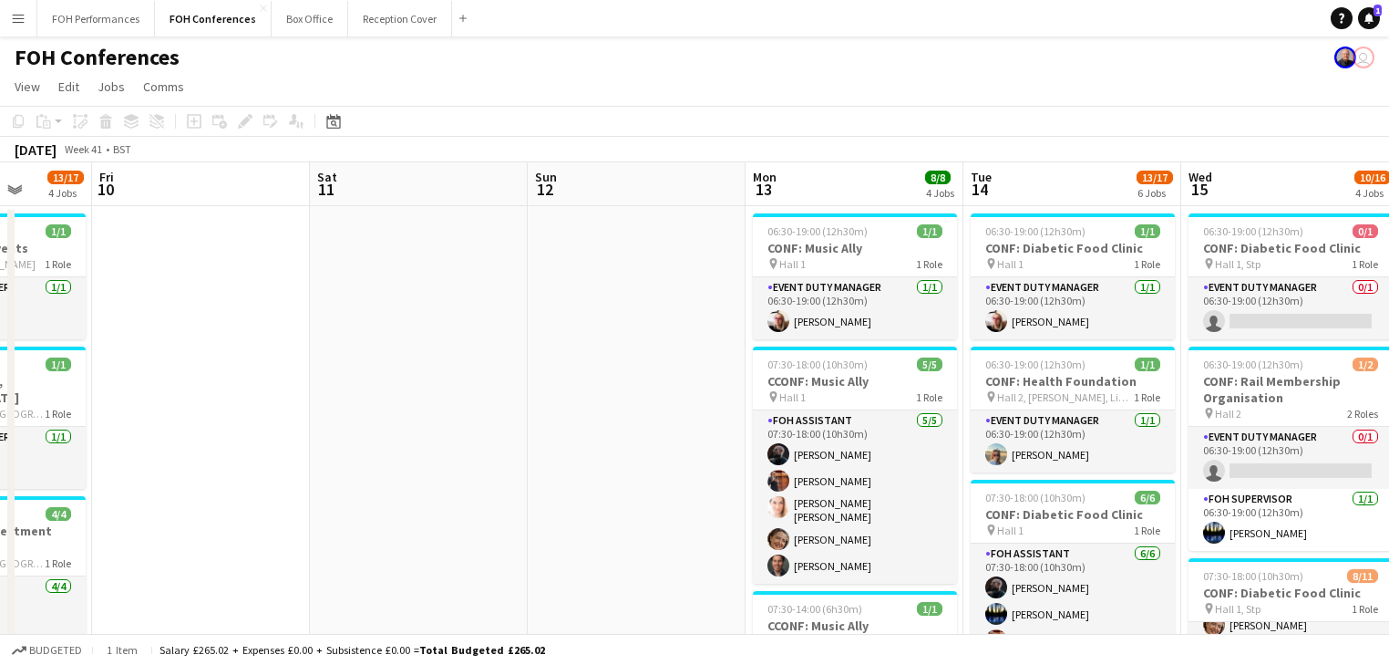
drag, startPoint x: 625, startPoint y: 389, endPoint x: 1002, endPoint y: 389, distance: 376.5
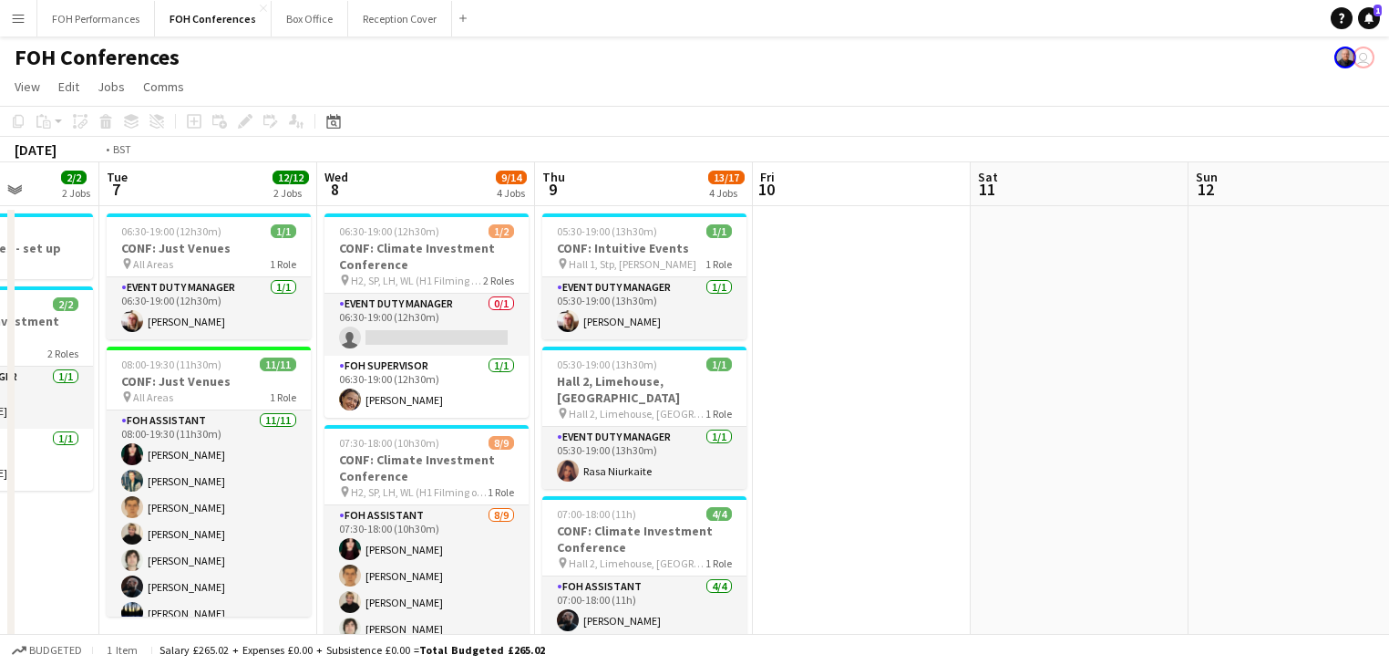
drag, startPoint x: 766, startPoint y: 393, endPoint x: 1036, endPoint y: 389, distance: 269.9
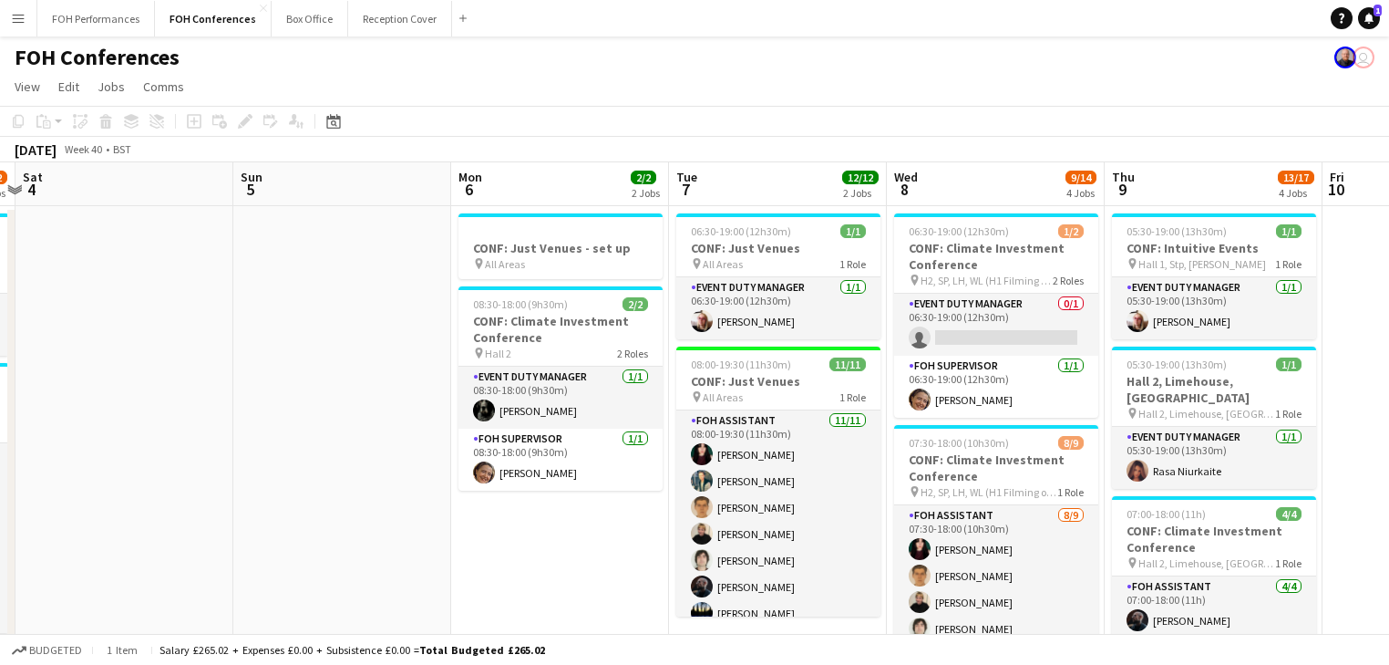
drag, startPoint x: 384, startPoint y: 424, endPoint x: 731, endPoint y: 398, distance: 348.3
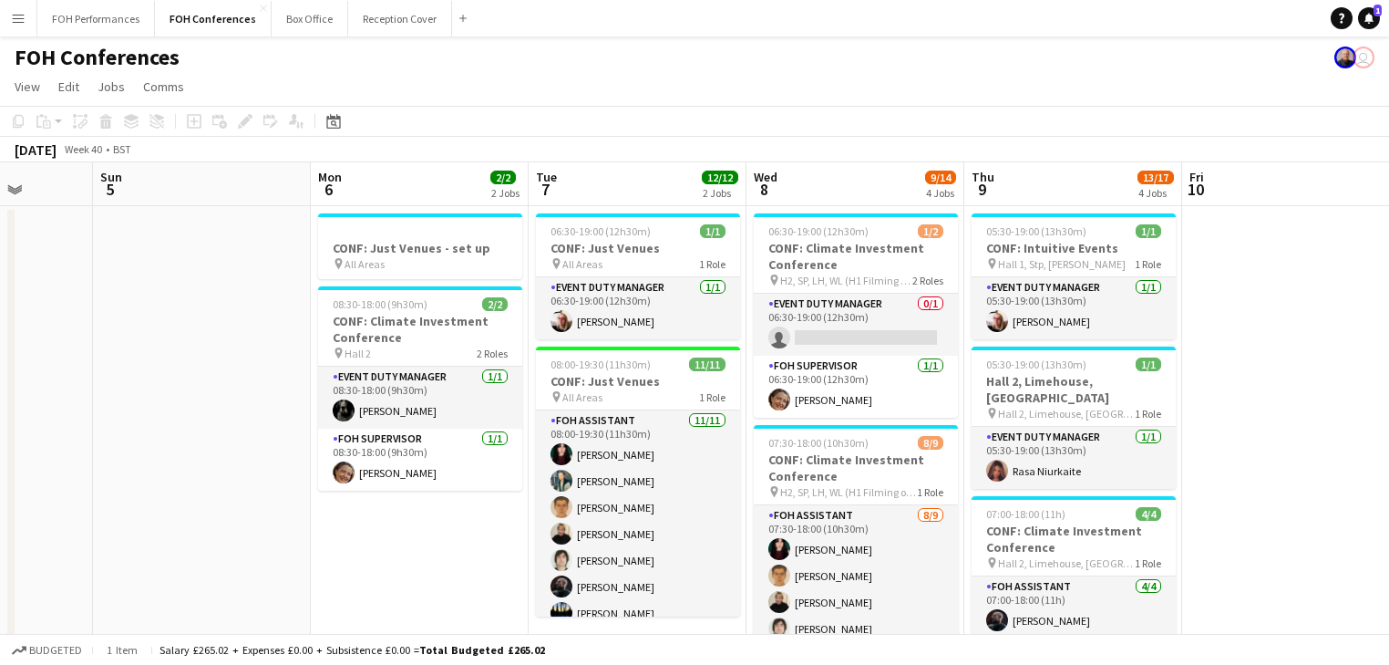
scroll to position [0, 687]
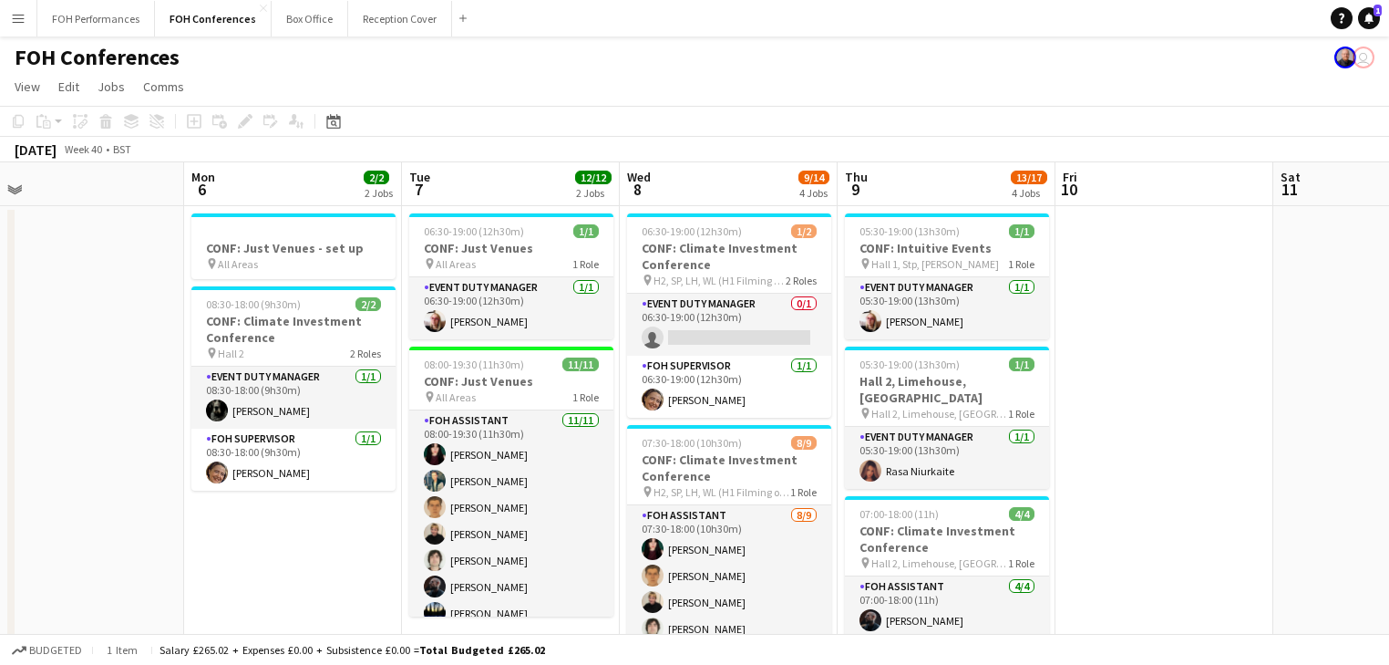
drag, startPoint x: 554, startPoint y: 519, endPoint x: 289, endPoint y: 518, distance: 265.3
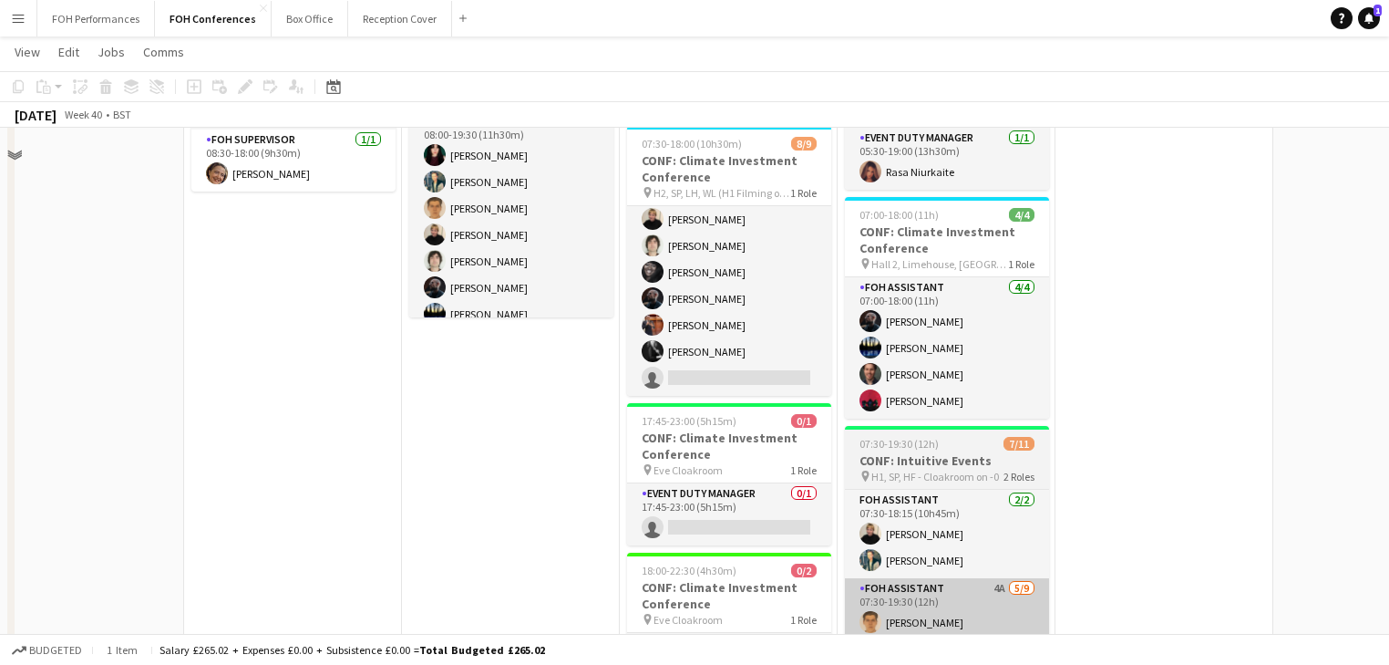
scroll to position [486, 0]
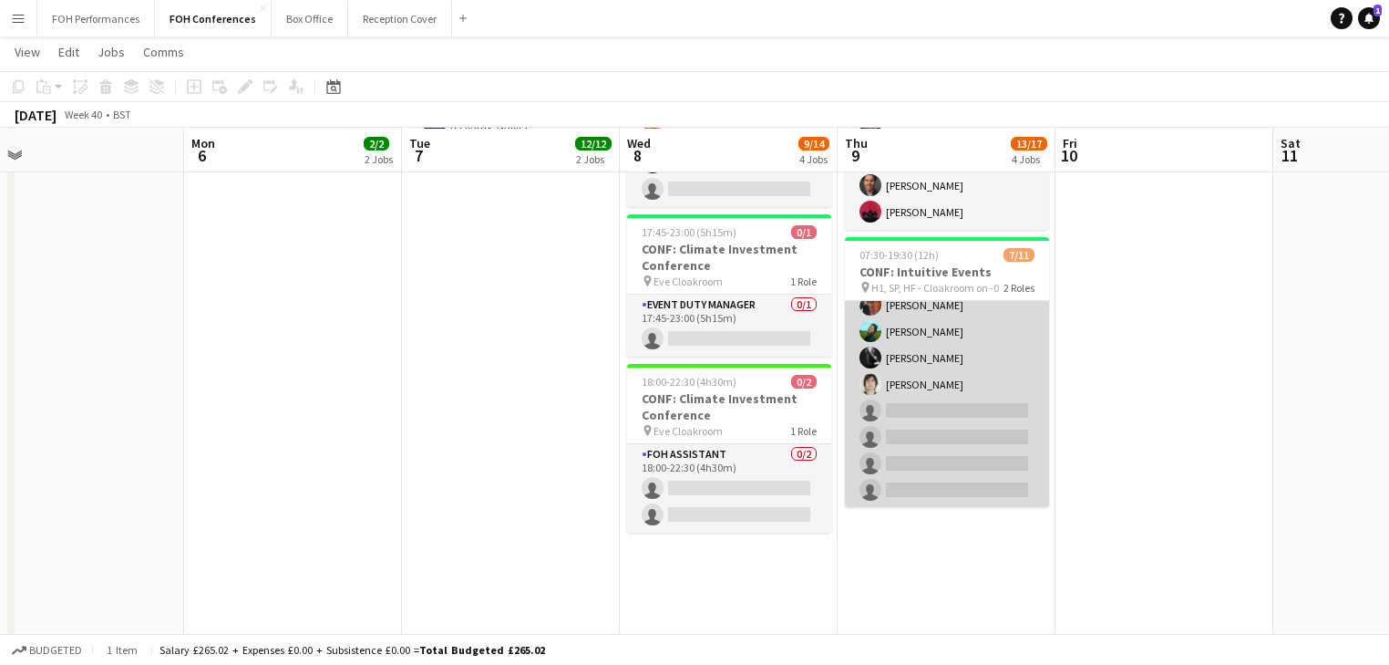
click at [959, 408] on app-card-role "FOH Assistant 4A [DATE] 07:30-19:30 (12h) [PERSON_NAME] [PERSON_NAME] [PERSON_N…" at bounding box center [947, 370] width 204 height 273
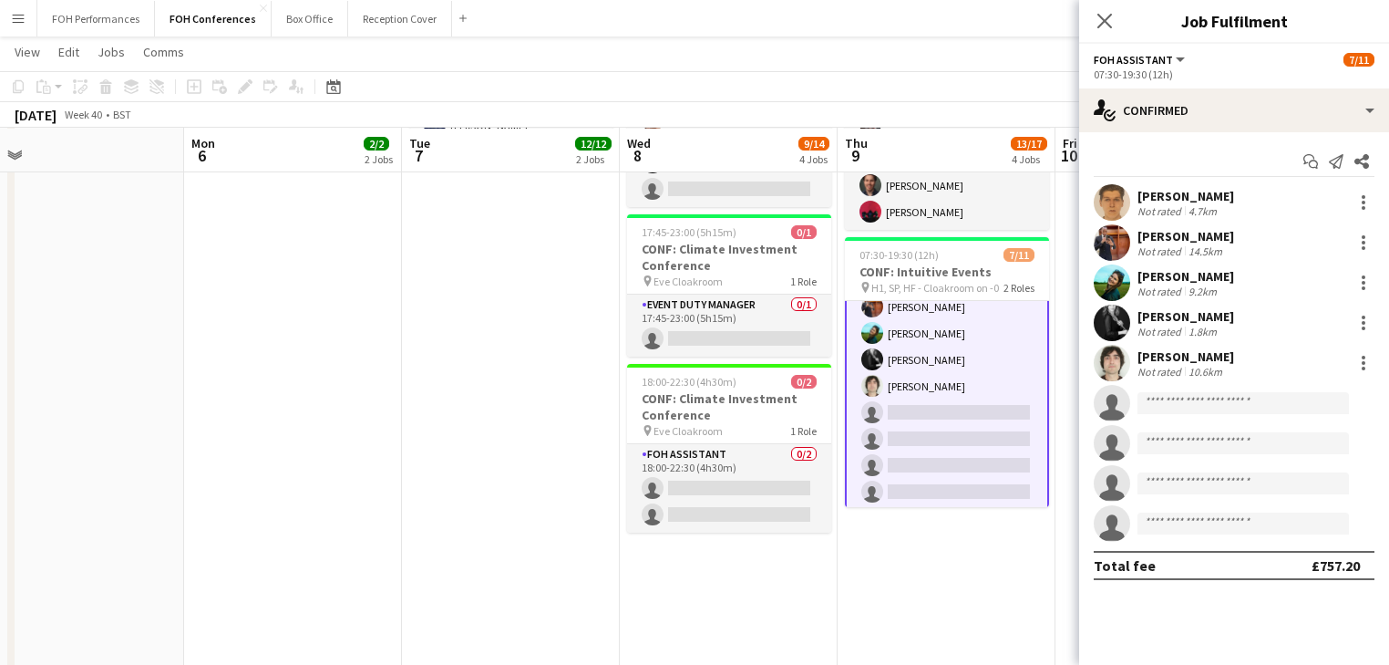
scroll to position [157, 0]
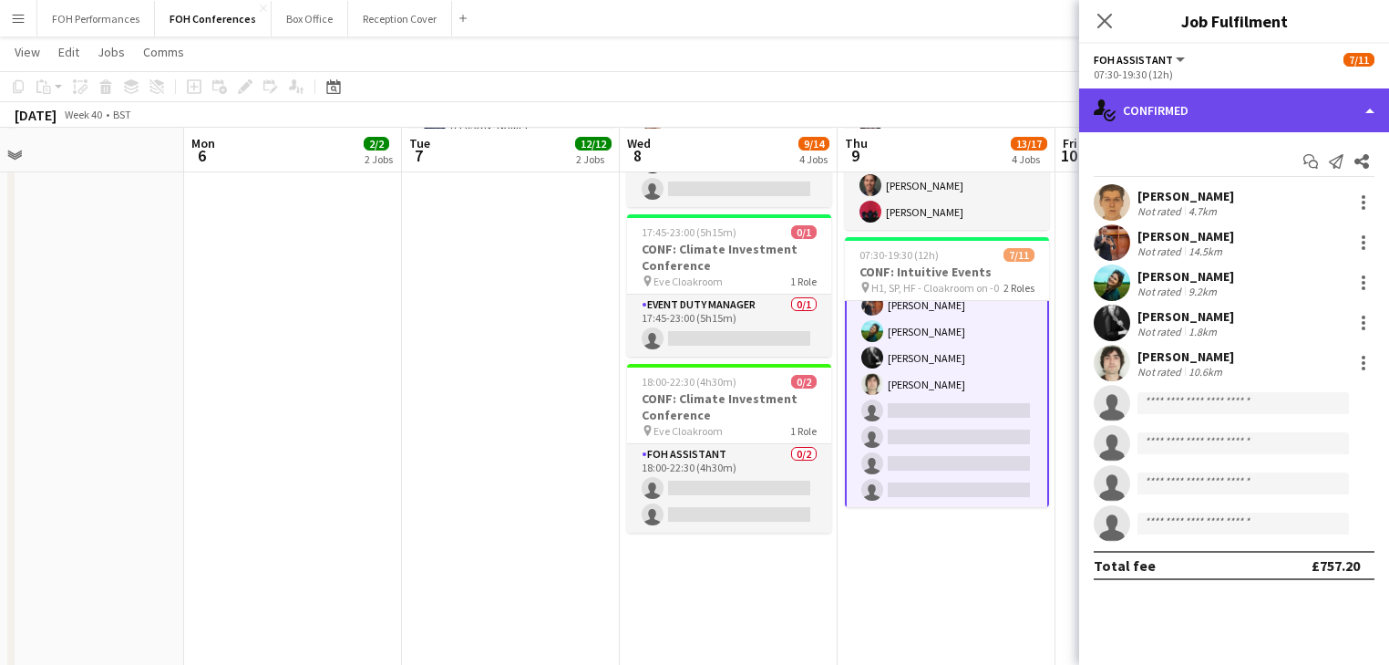
click at [1249, 117] on div "single-neutral-actions-check-2 Confirmed" at bounding box center [1234, 110] width 310 height 44
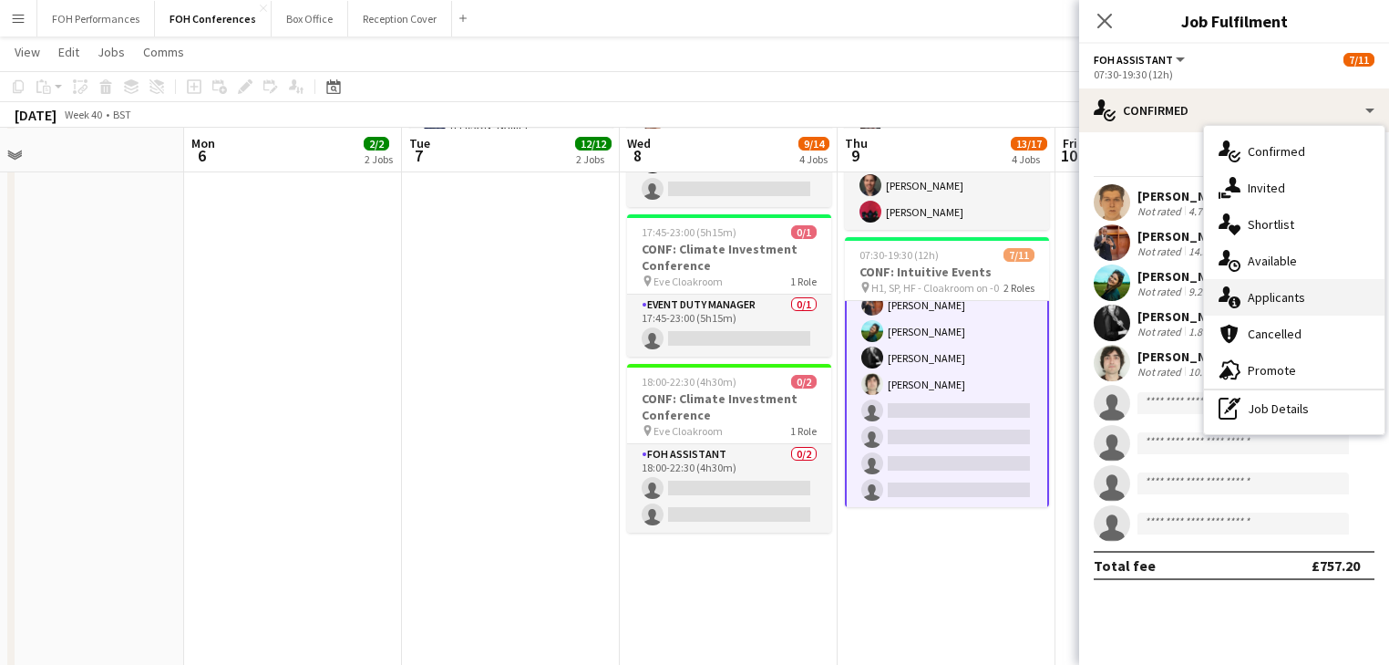
click at [1275, 299] on span "Applicants" at bounding box center [1276, 297] width 57 height 16
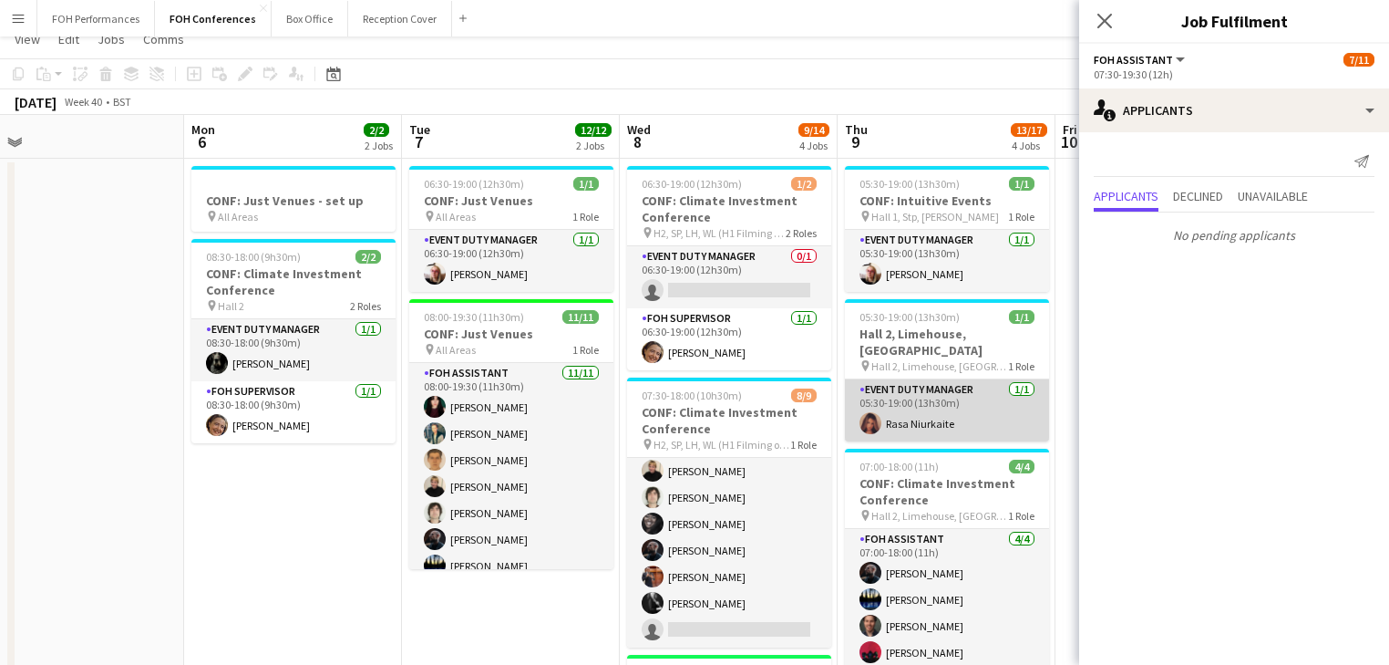
scroll to position [0, 0]
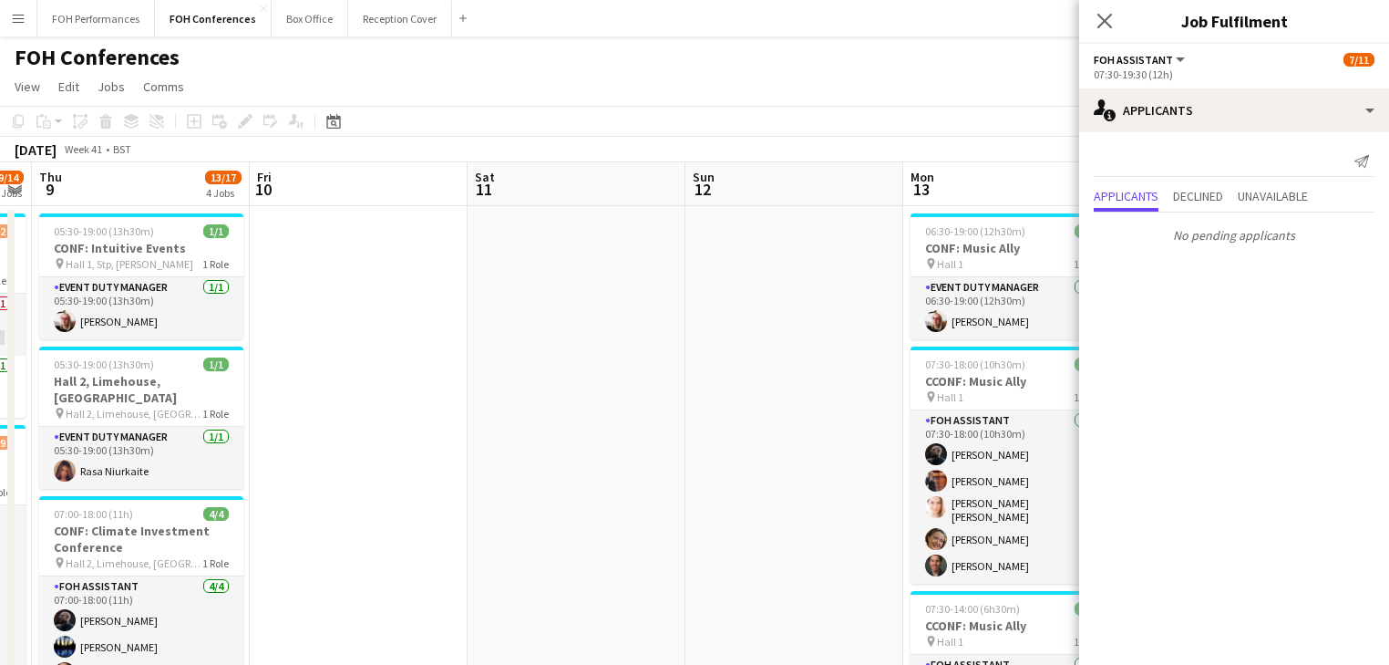
drag, startPoint x: 955, startPoint y: 410, endPoint x: 116, endPoint y: 336, distance: 842.8
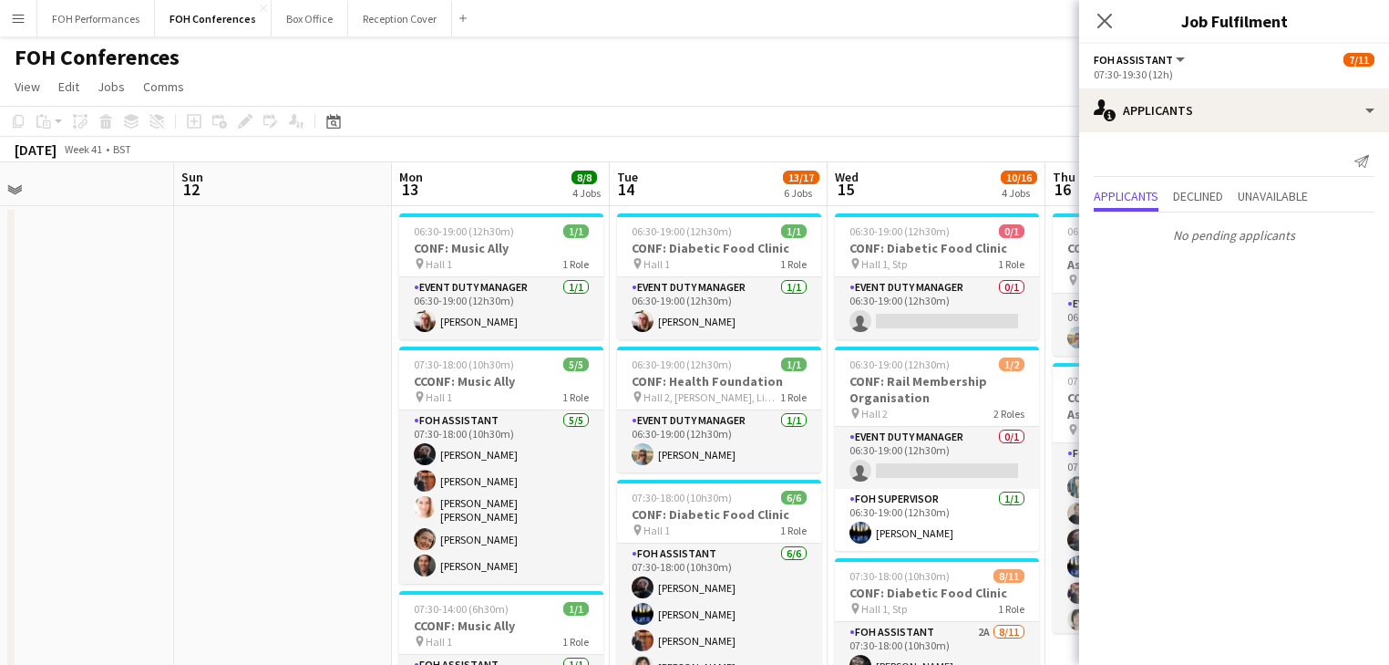
drag, startPoint x: 310, startPoint y: 373, endPoint x: 0, endPoint y: 358, distance: 310.3
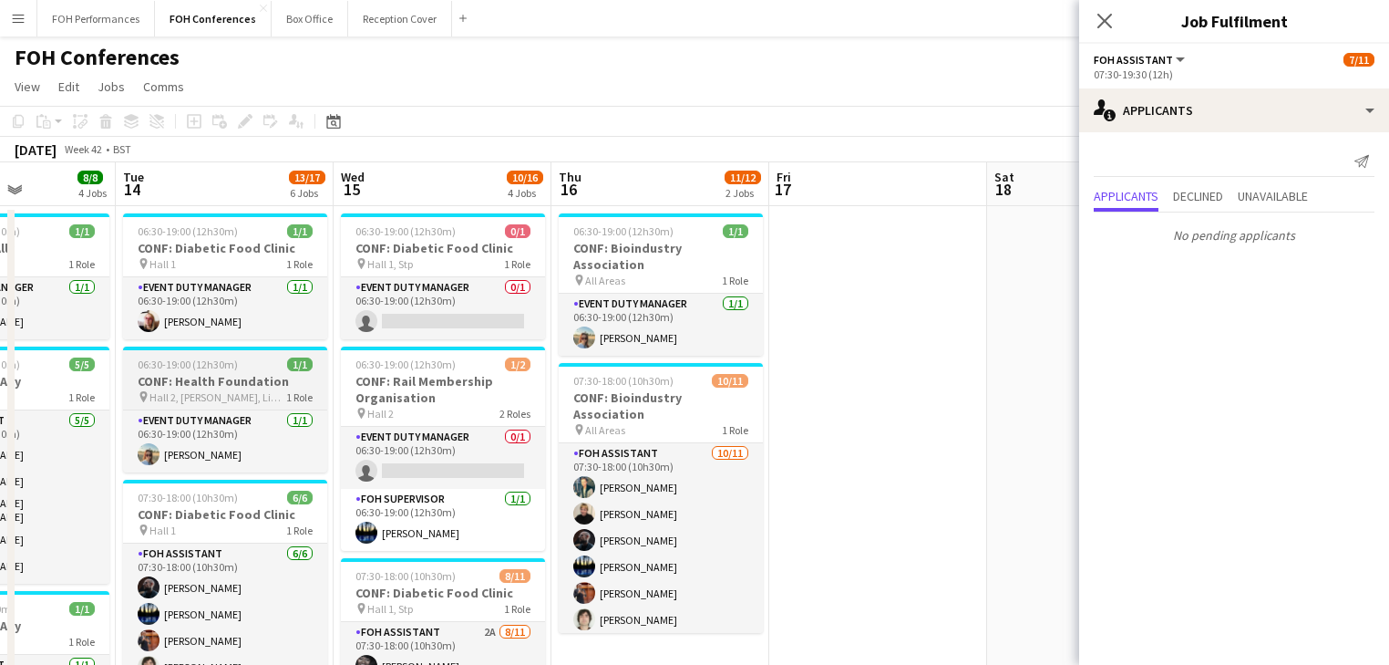
drag, startPoint x: 737, startPoint y: 449, endPoint x: 253, endPoint y: 390, distance: 487.6
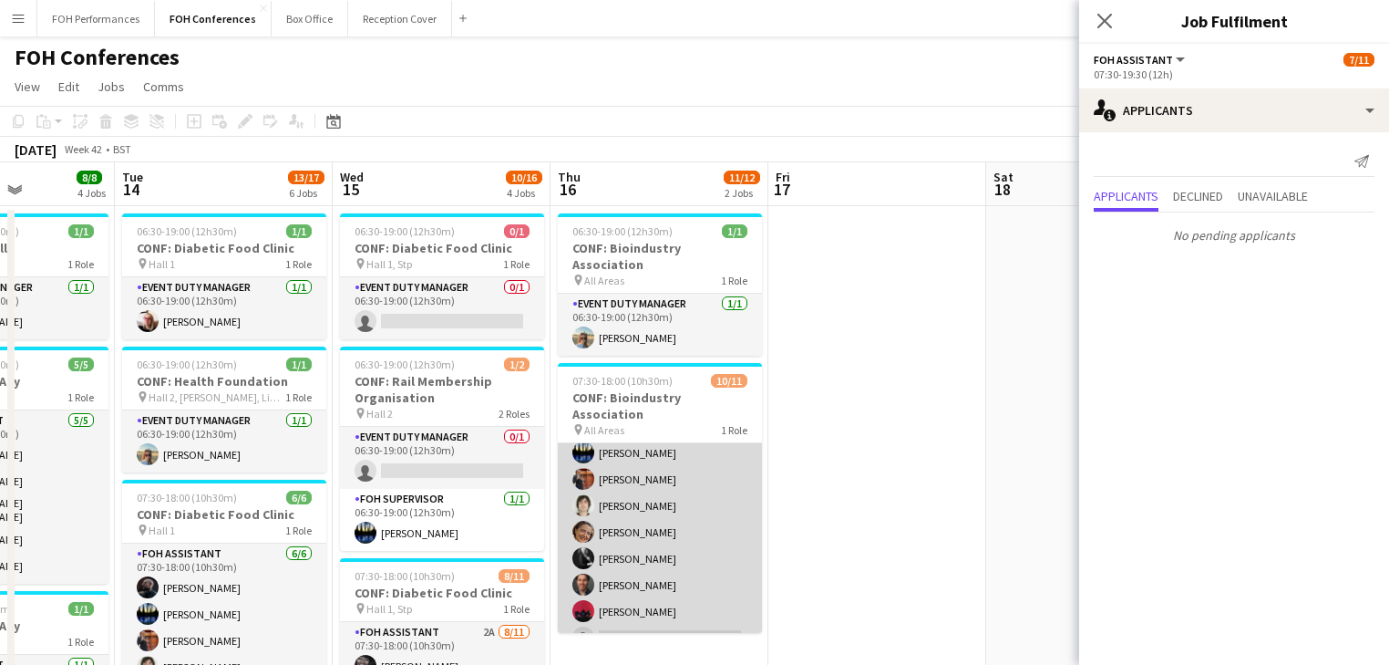
scroll to position [120, 0]
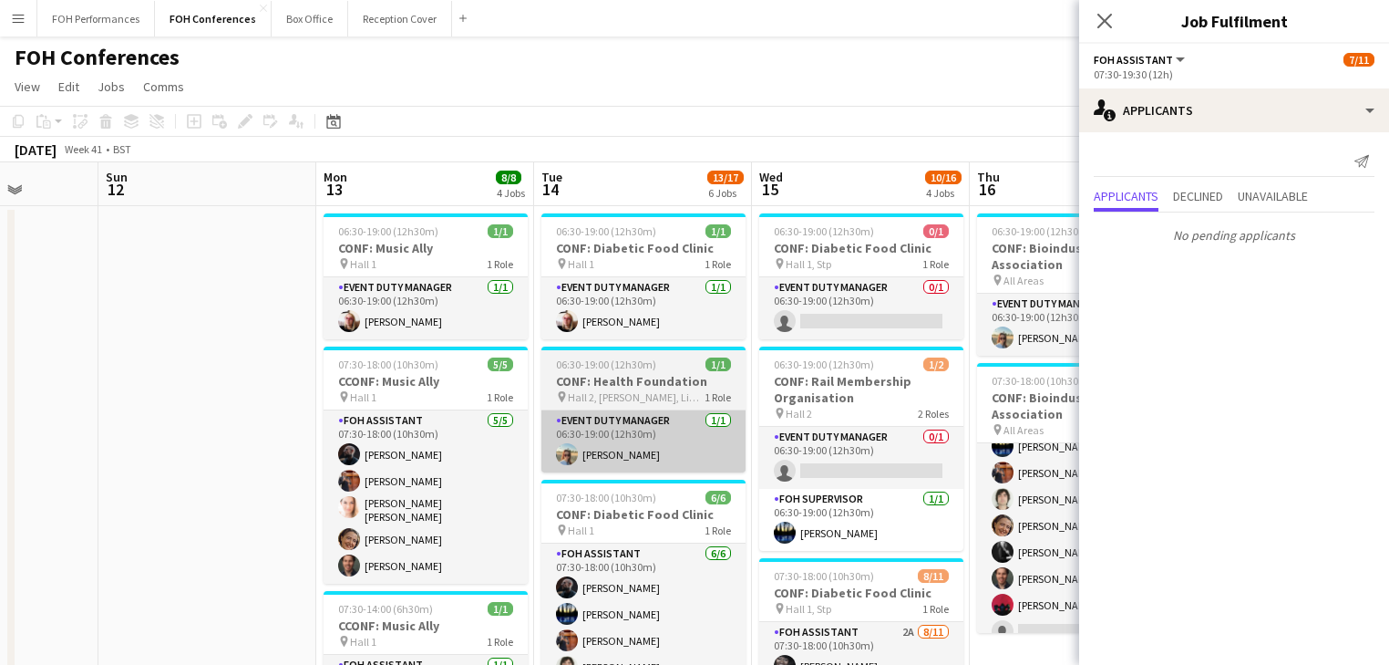
drag, startPoint x: 354, startPoint y: 421, endPoint x: 928, endPoint y: 412, distance: 574.4
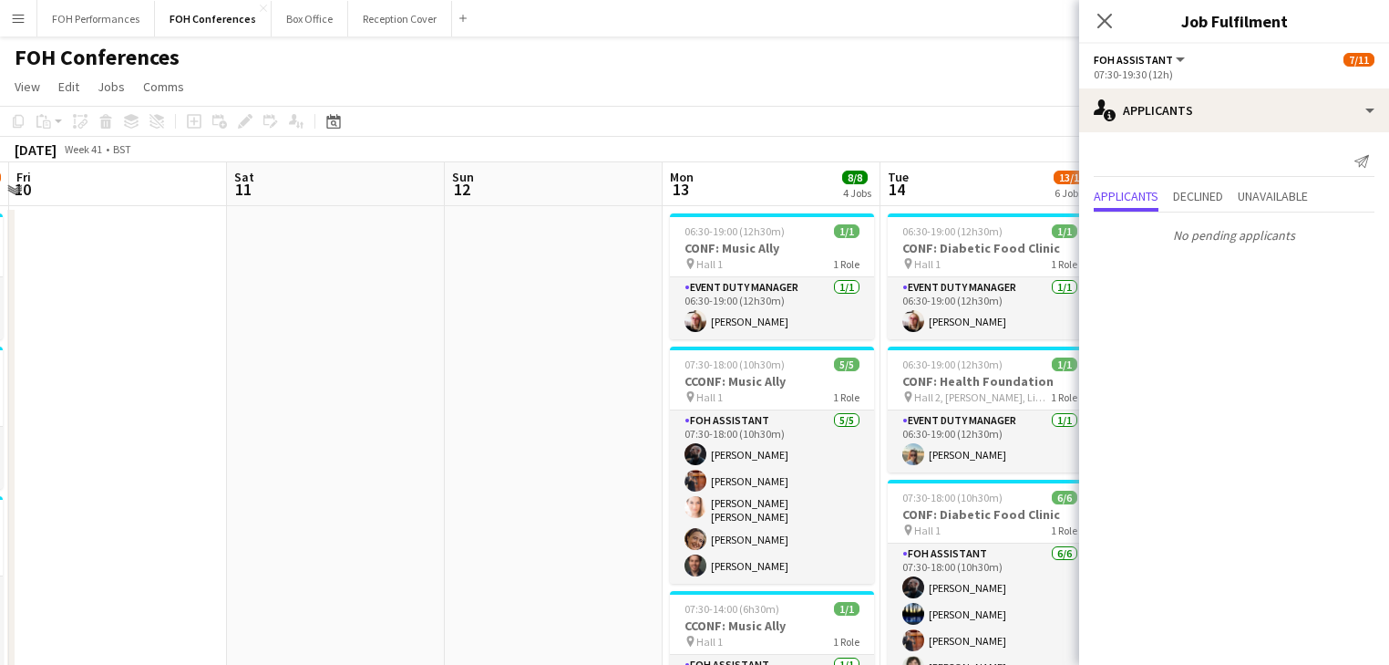
drag, startPoint x: 420, startPoint y: 445, endPoint x: 984, endPoint y: 447, distance: 563.4
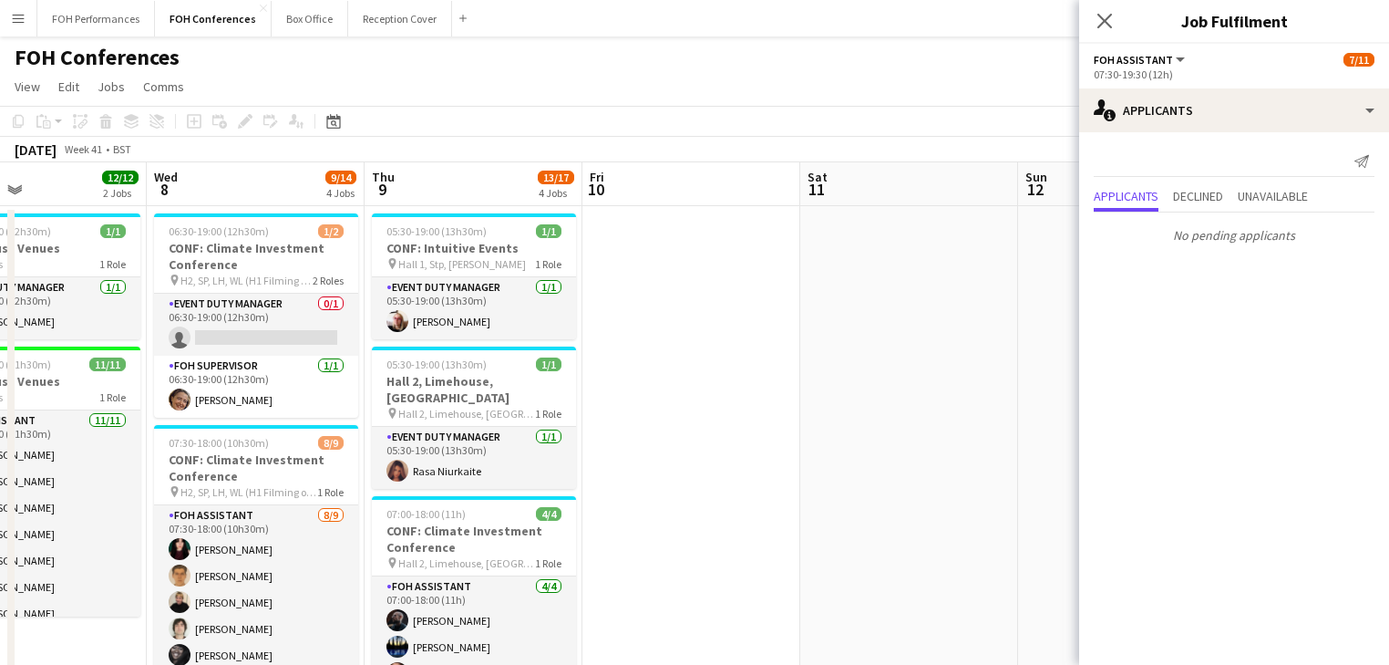
scroll to position [0, 488]
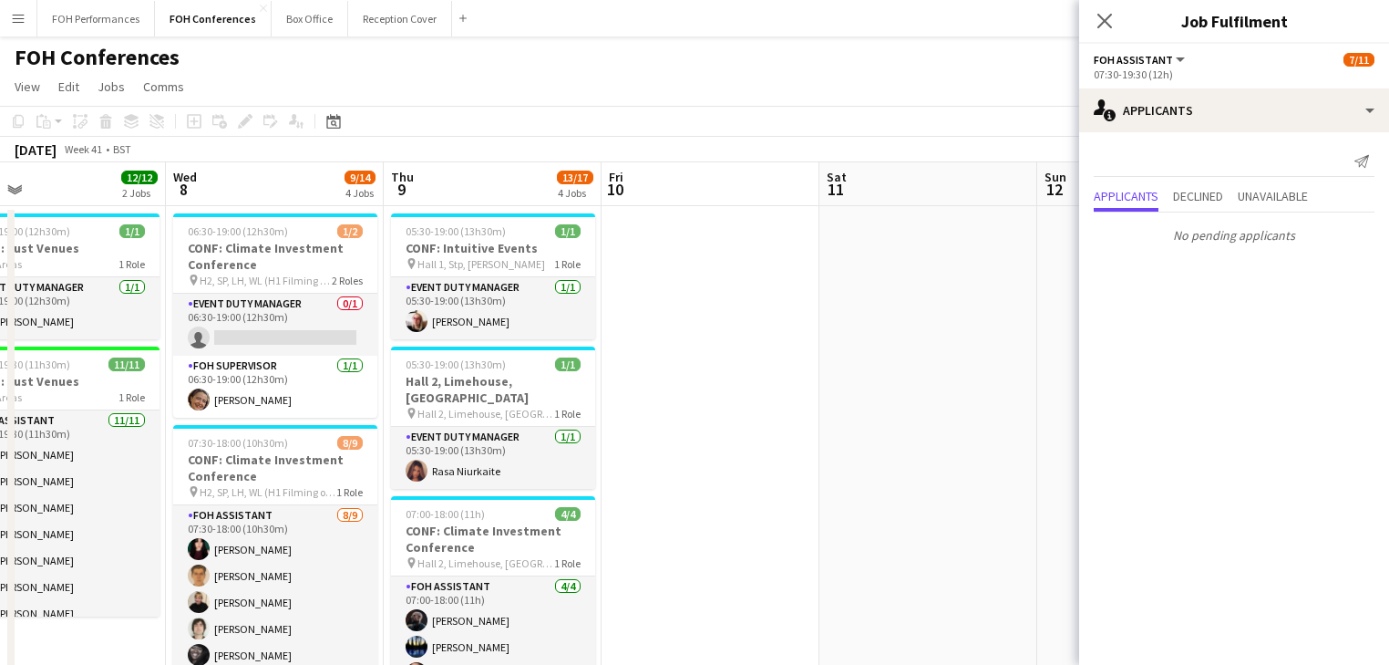
drag, startPoint x: 795, startPoint y: 445, endPoint x: 977, endPoint y: 445, distance: 182.3
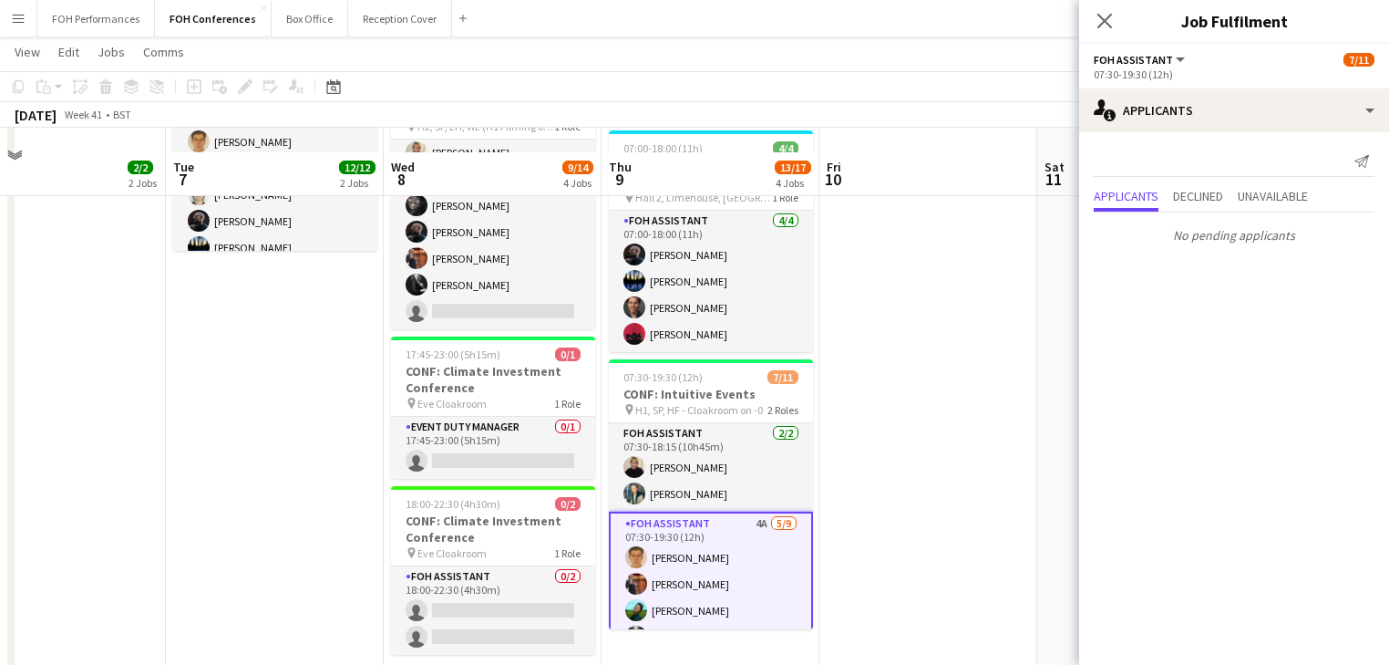
scroll to position [0, 0]
